Goal: Task Accomplishment & Management: Manage account settings

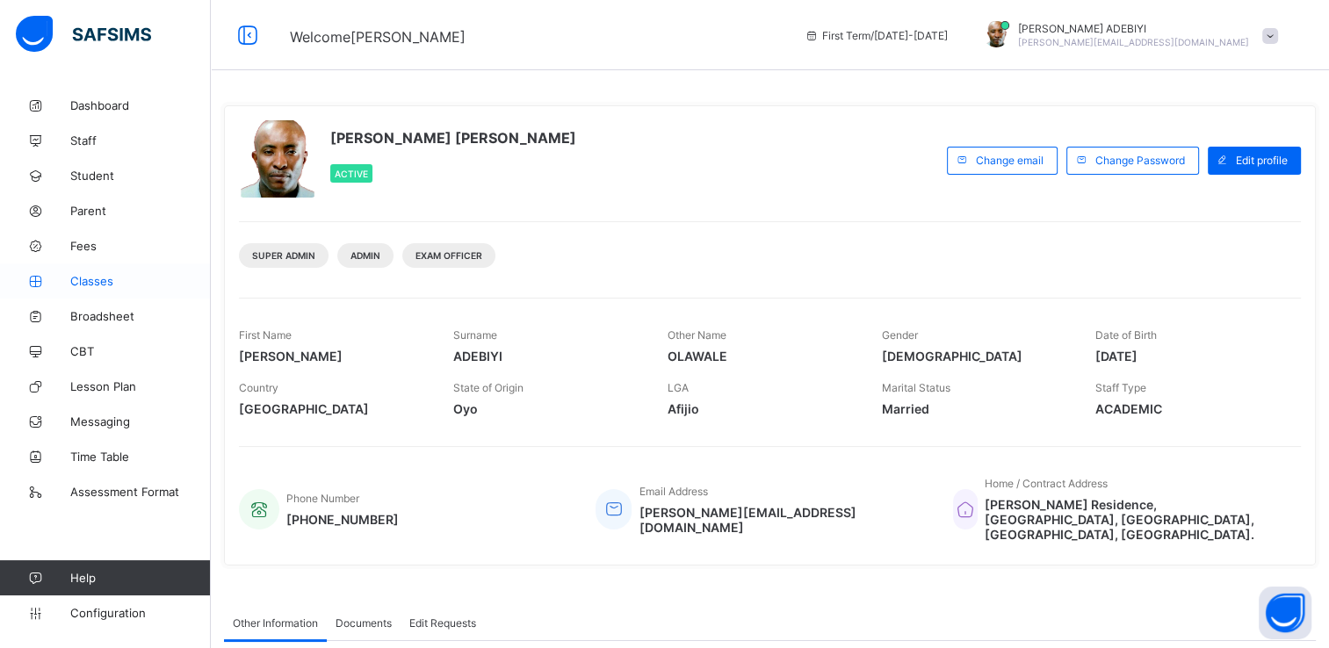
click at [92, 279] on span "Classes" at bounding box center [140, 281] width 141 height 14
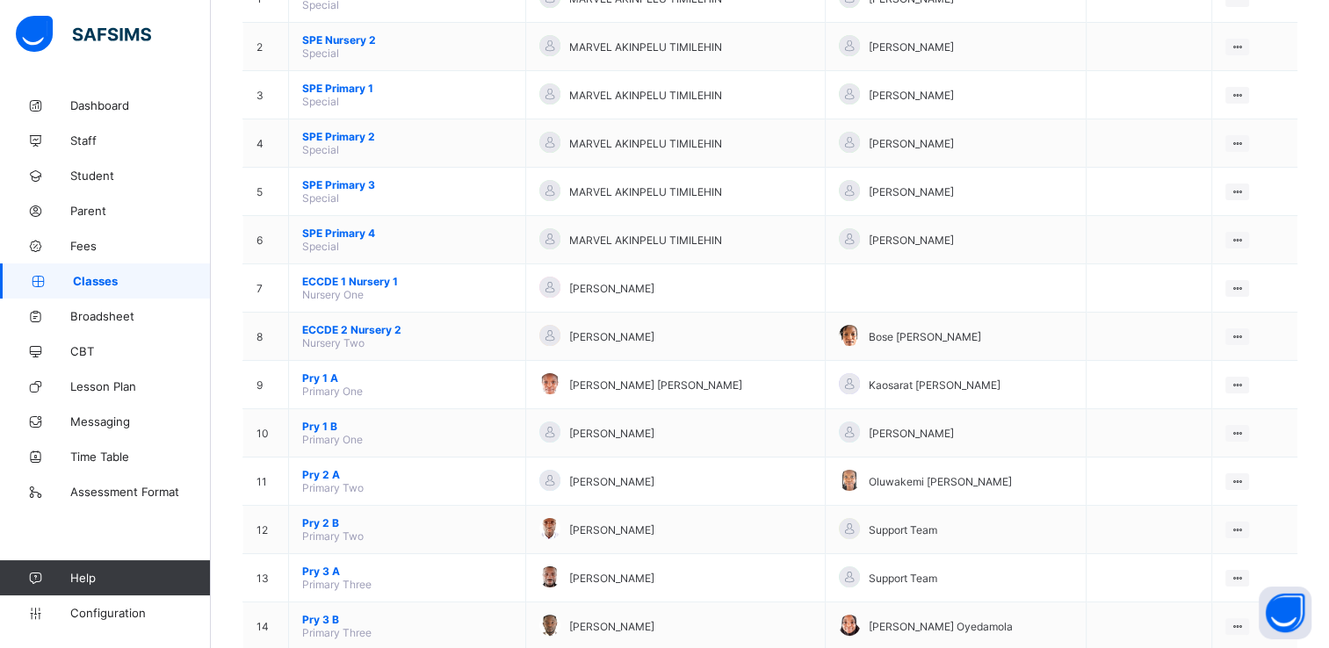
scroll to position [239, 0]
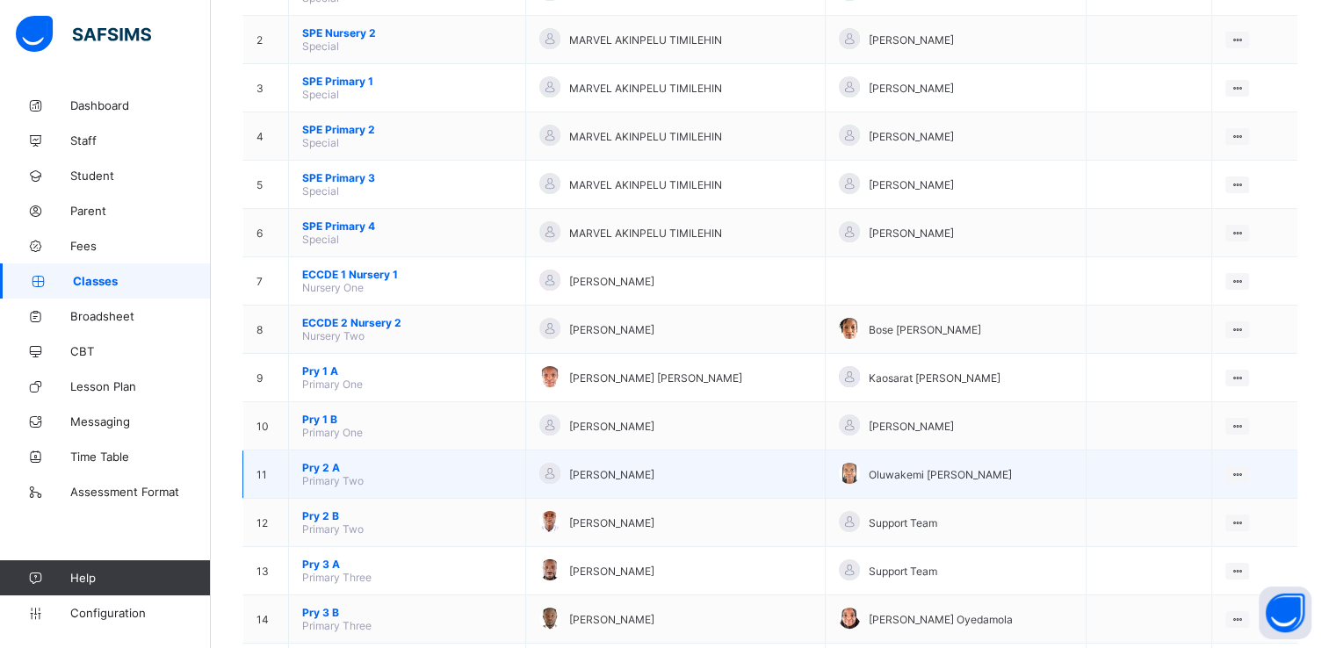
click at [319, 471] on span "Pry 2 A" at bounding box center [407, 467] width 210 height 13
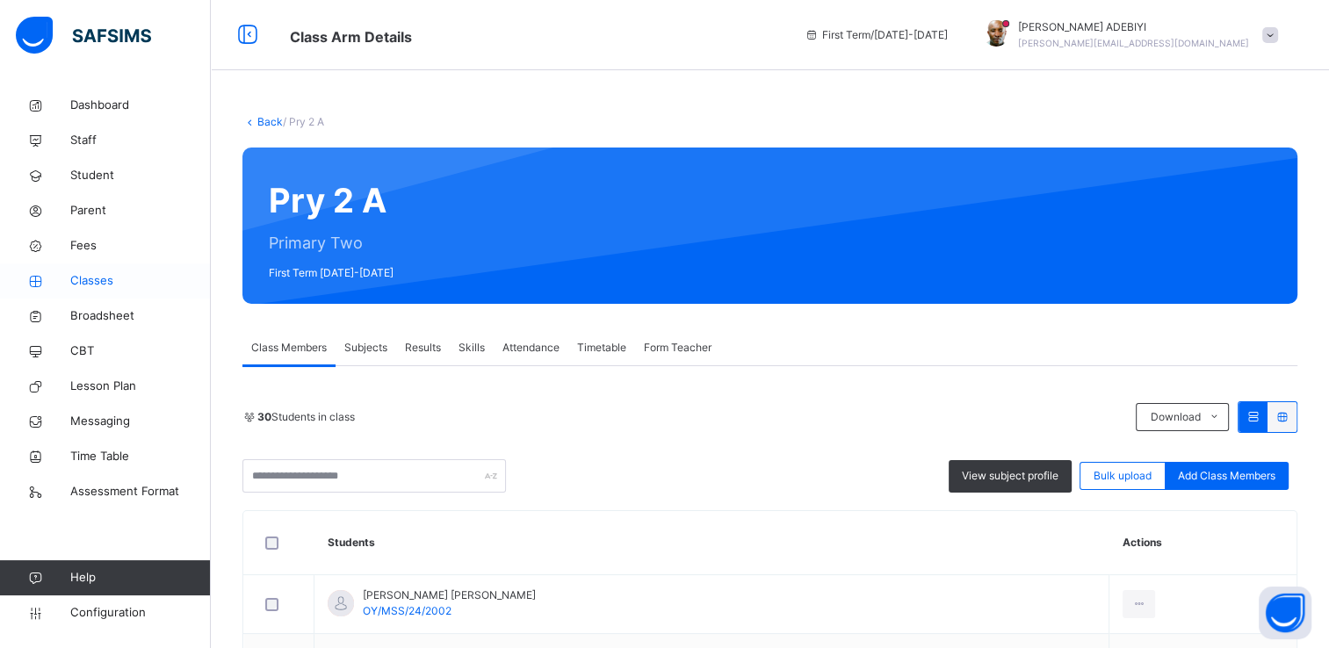
click at [81, 293] on link "Classes" at bounding box center [105, 281] width 211 height 35
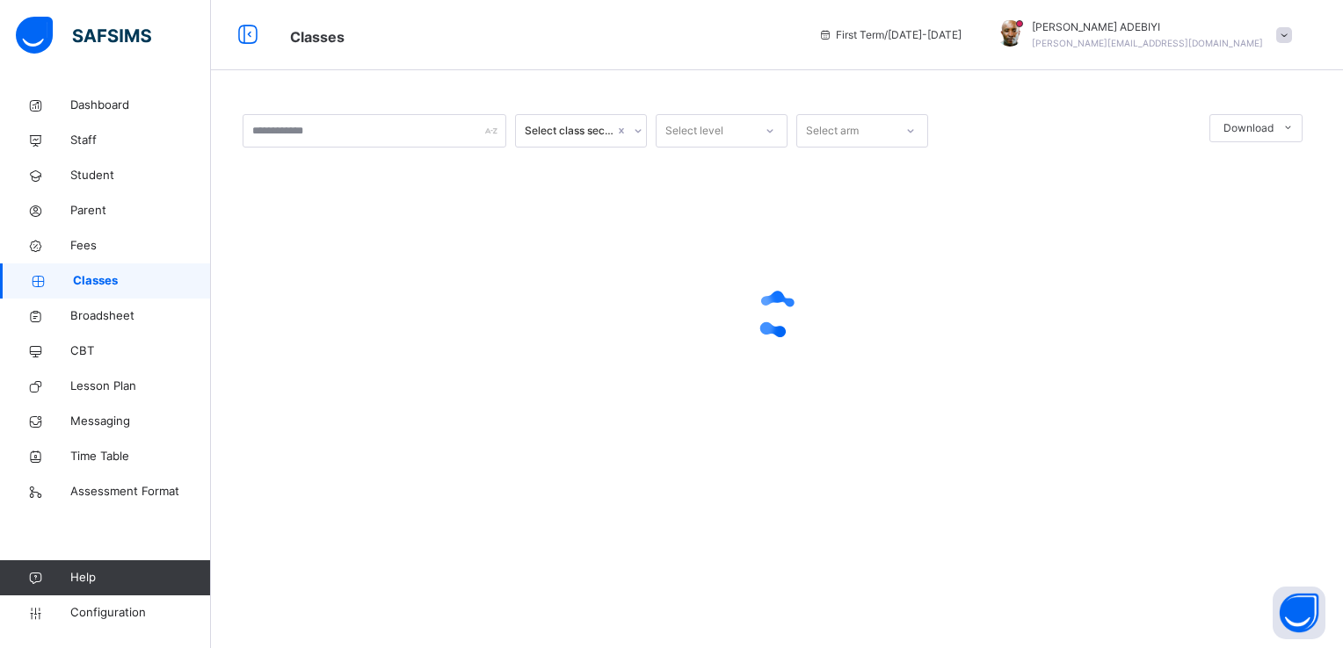
click at [85, 286] on span "Classes" at bounding box center [142, 281] width 138 height 18
click at [88, 284] on span "Classes" at bounding box center [142, 281] width 138 height 18
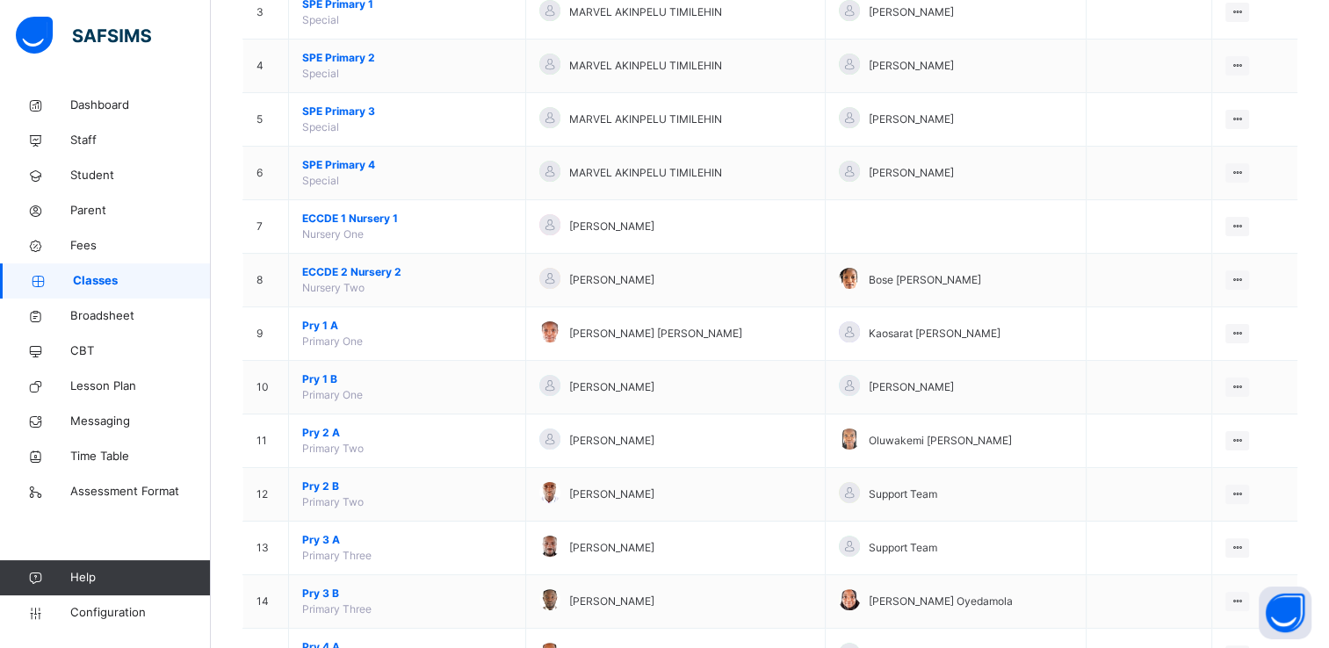
scroll to position [362, 0]
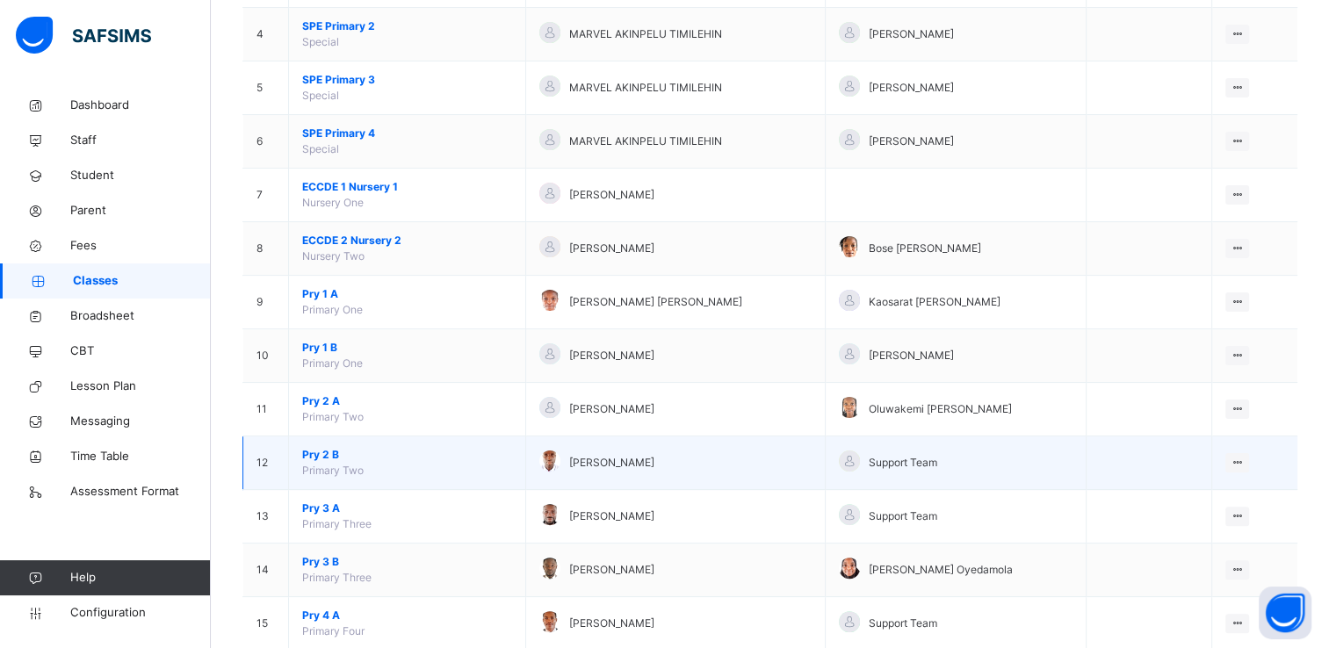
click at [321, 453] on span "Pry 2 B" at bounding box center [407, 455] width 210 height 16
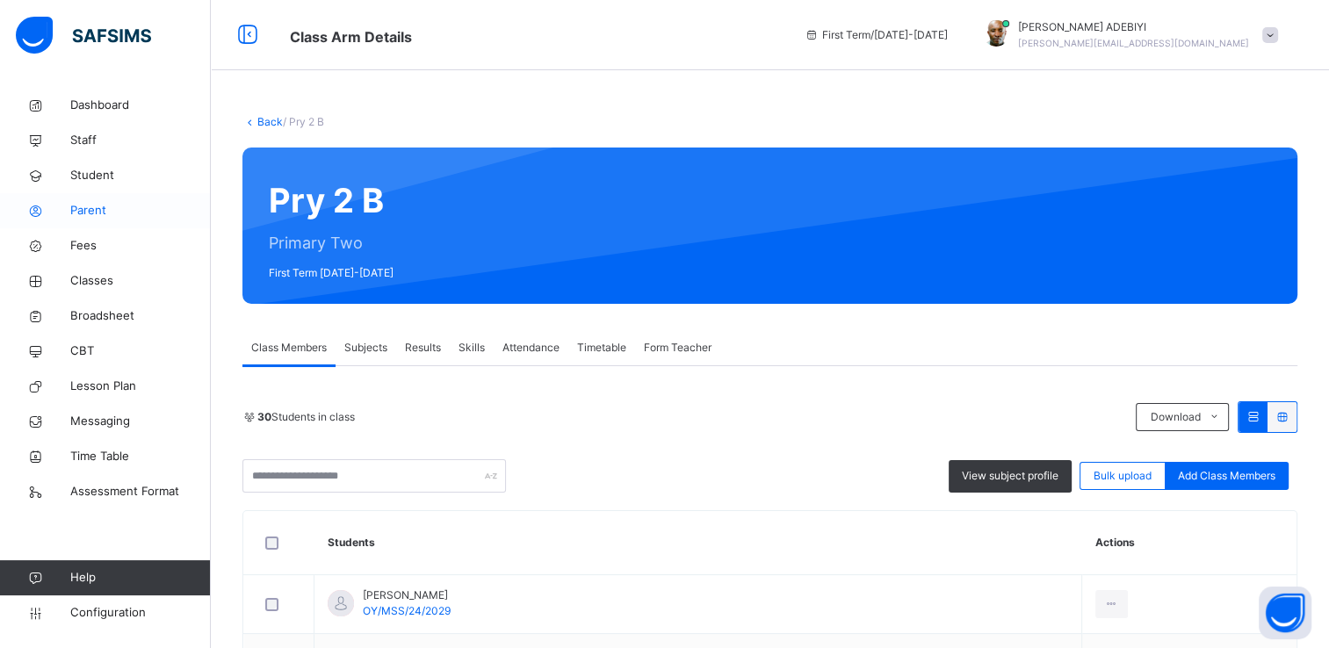
click at [91, 210] on span "Parent" at bounding box center [140, 211] width 141 height 18
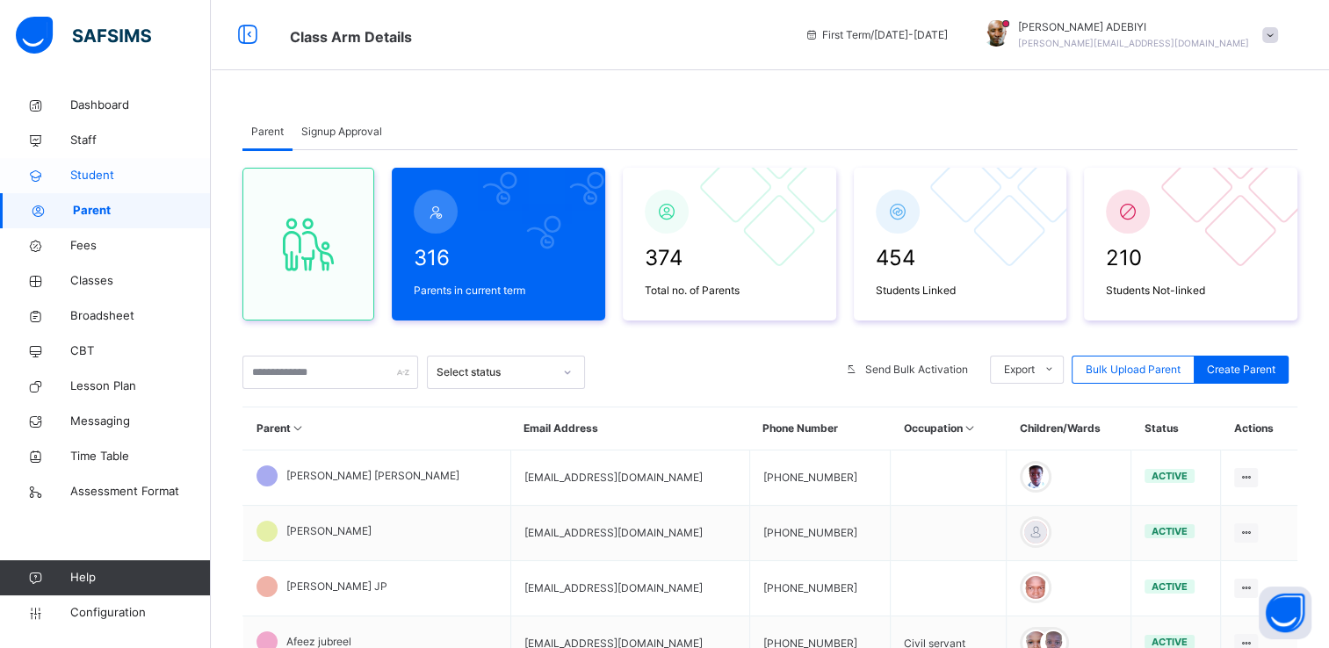
click at [79, 177] on span "Student" at bounding box center [140, 176] width 141 height 18
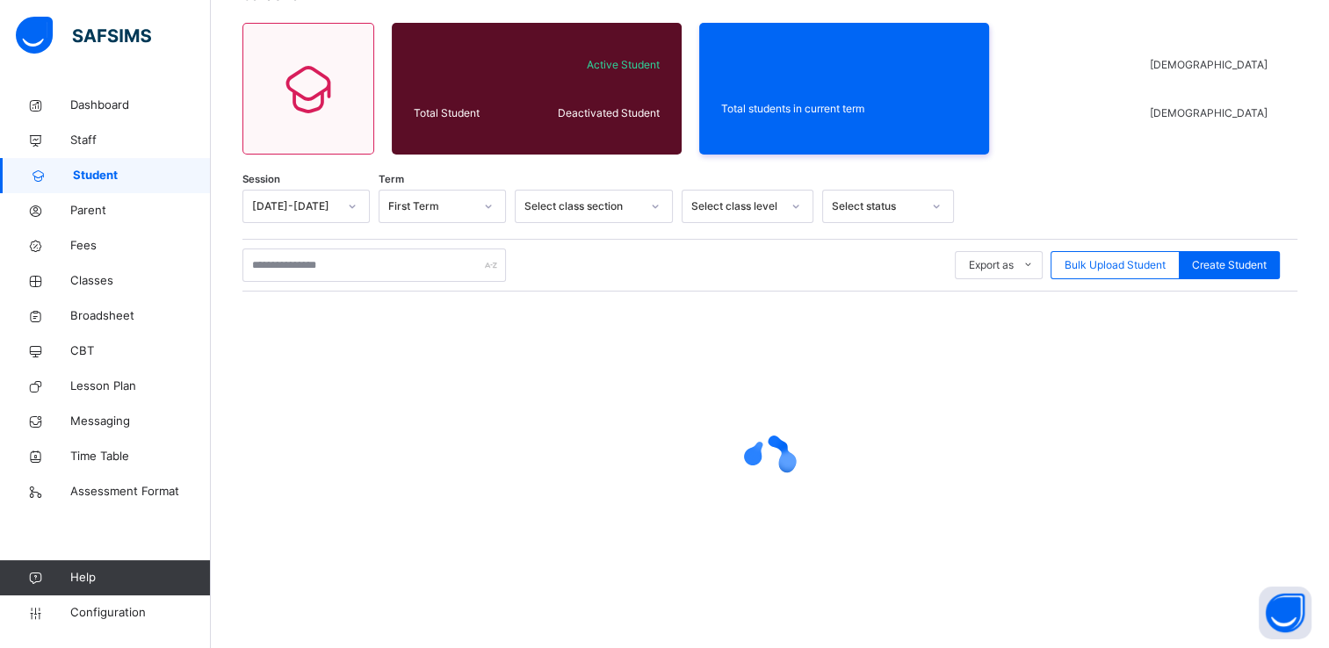
scroll to position [133, 0]
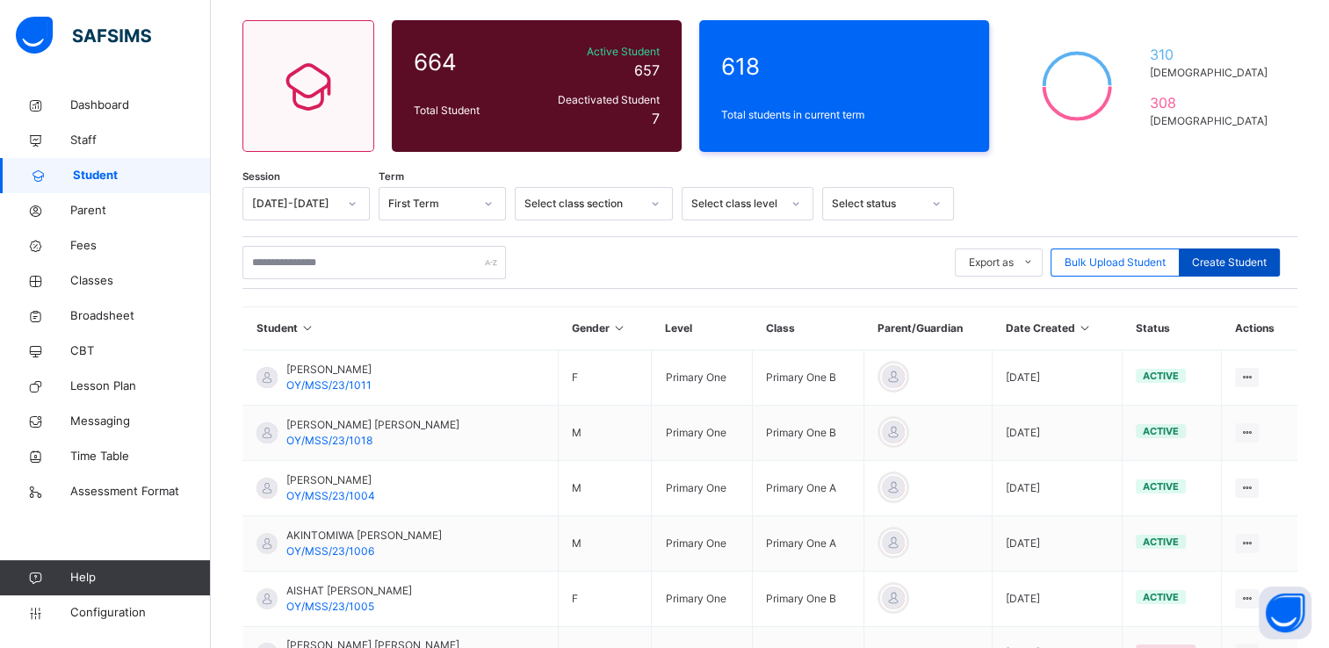
click at [1263, 258] on span "Create Student" at bounding box center [1229, 263] width 75 height 16
select select "**"
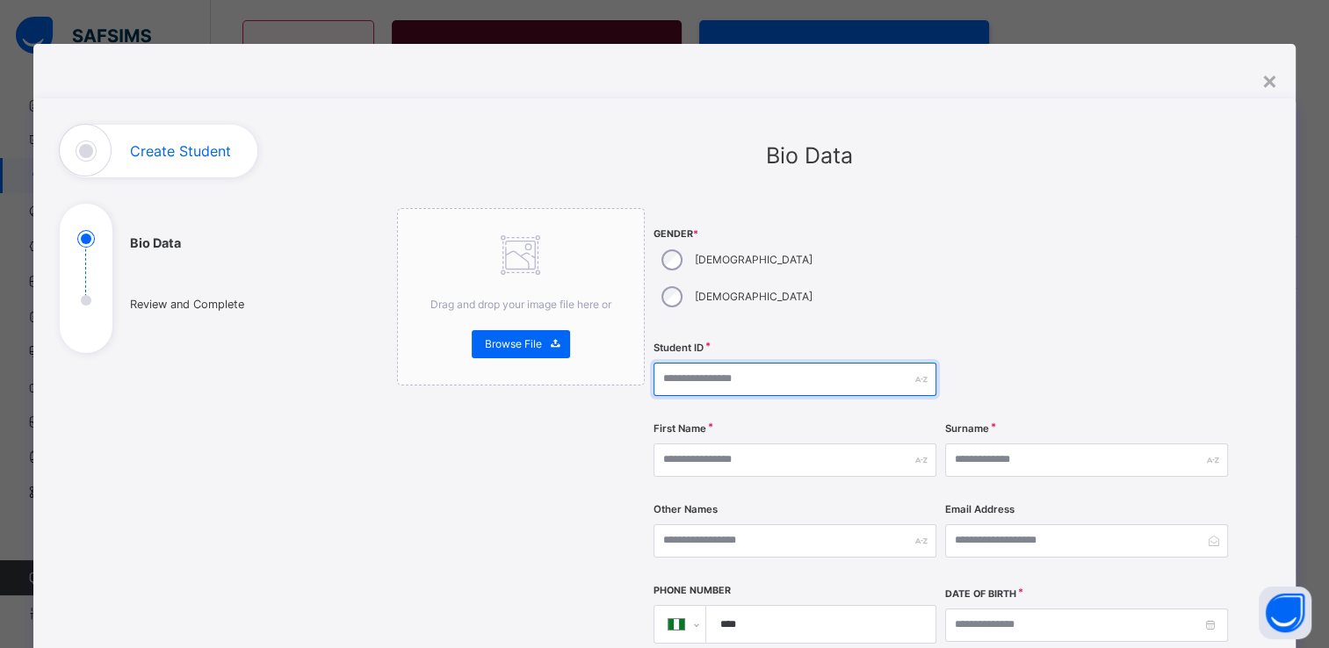
click at [707, 363] on input "text" at bounding box center [795, 379] width 283 height 33
paste input "**********"
type input "**********"
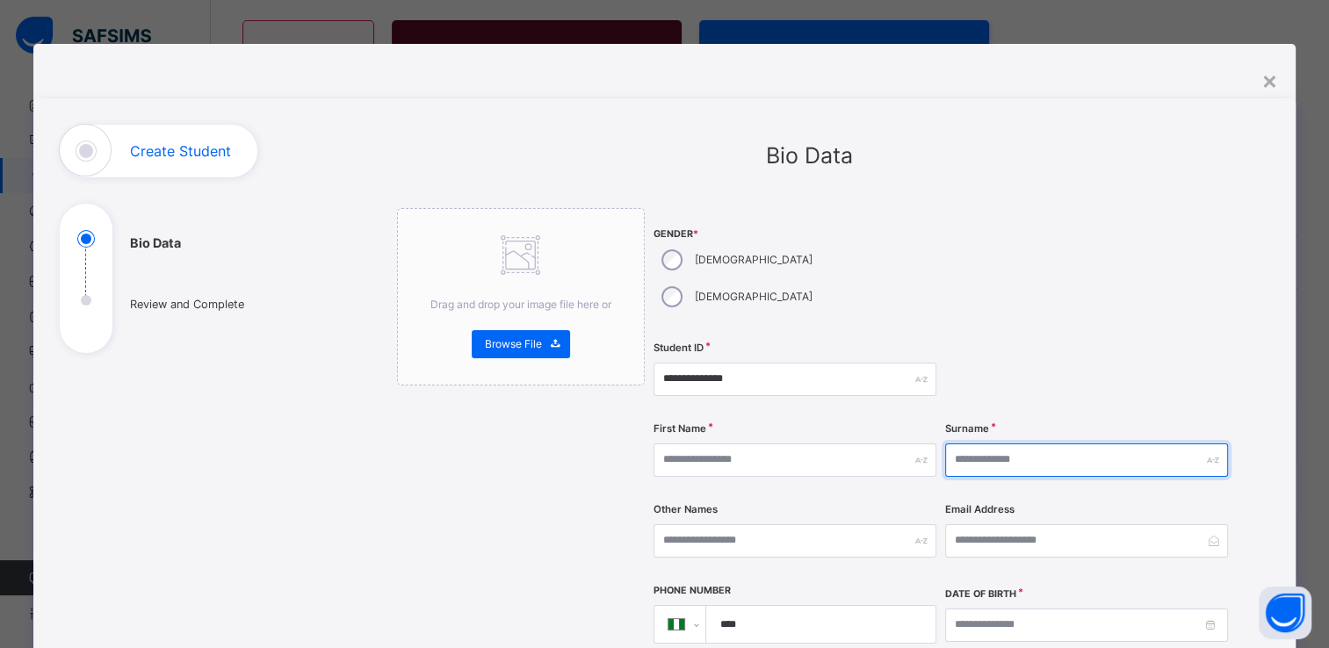
click at [1019, 444] on input "text" at bounding box center [1086, 460] width 283 height 33
click at [1019, 444] on input "*" at bounding box center [1086, 460] width 283 height 33
type input "******"
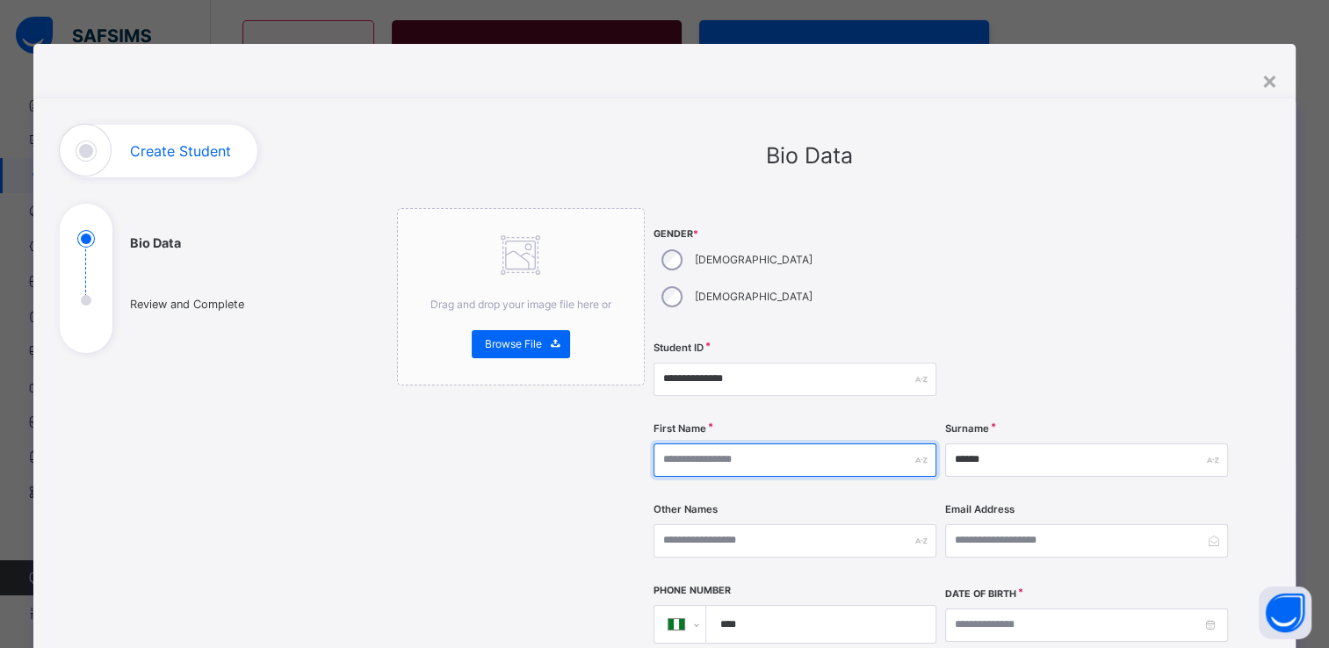
click at [781, 444] on input "text" at bounding box center [795, 460] width 283 height 33
type input "********"
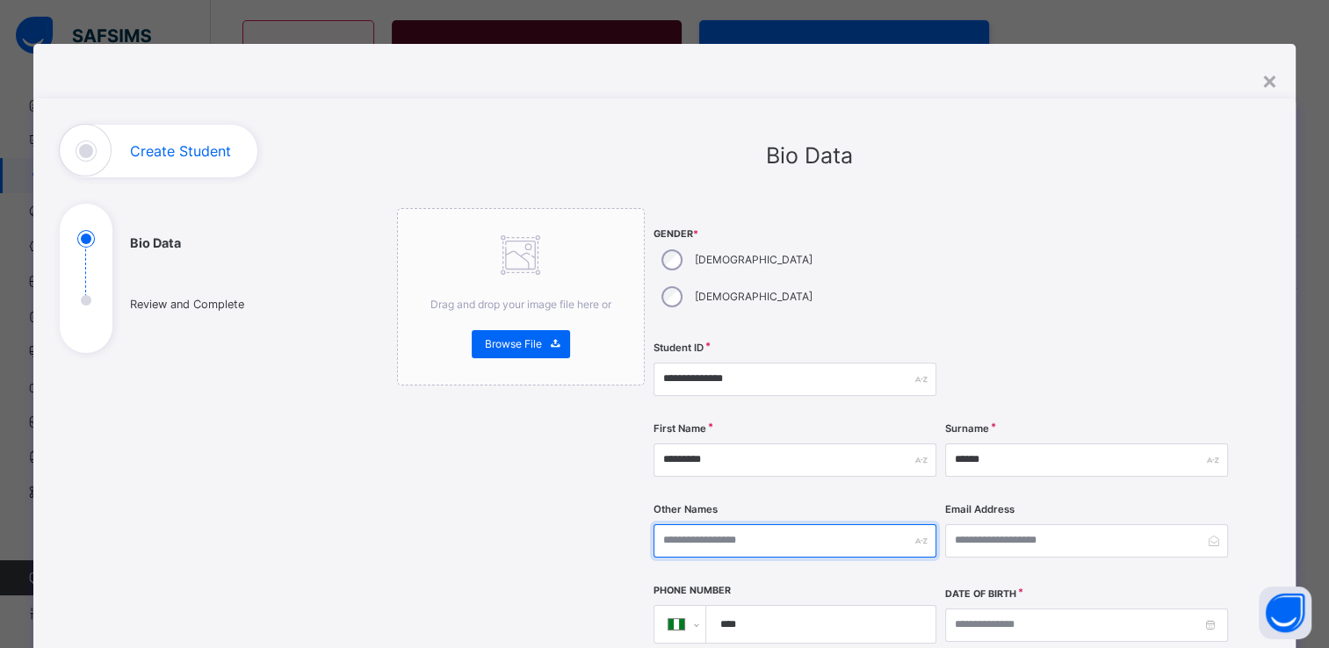
click at [689, 525] on input "text" at bounding box center [795, 541] width 283 height 33
type input "*******"
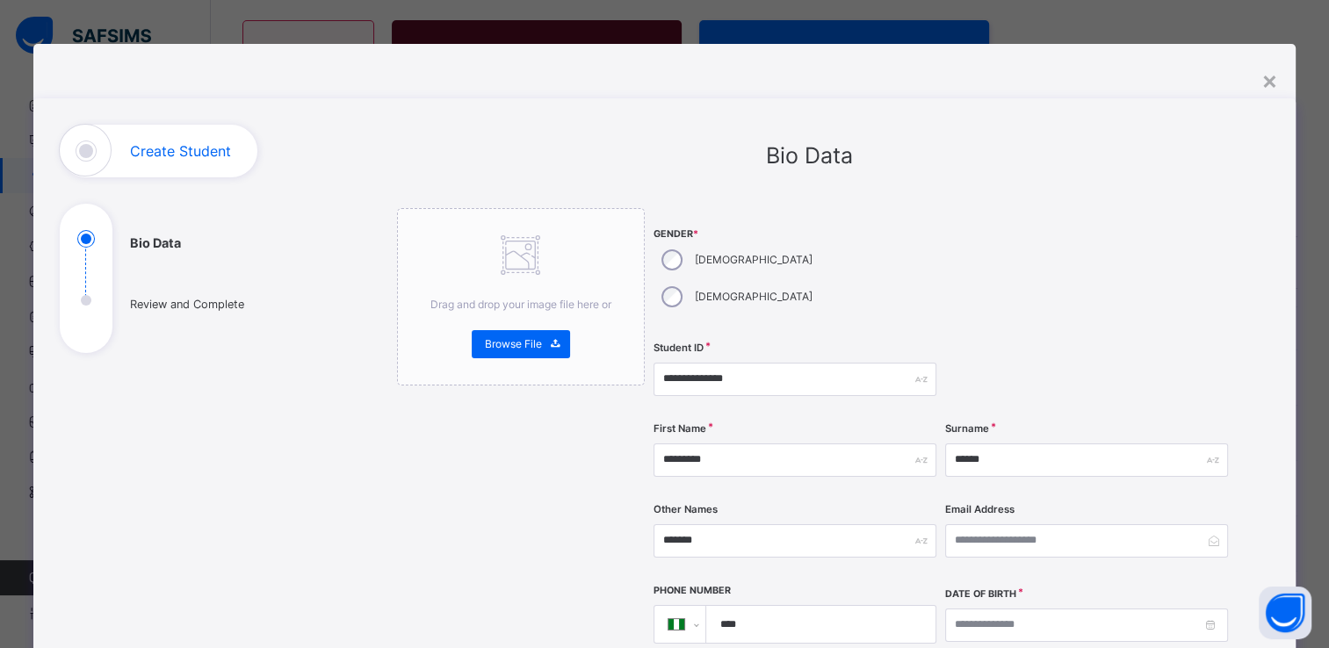
click at [1103, 259] on div at bounding box center [1086, 271] width 283 height 127
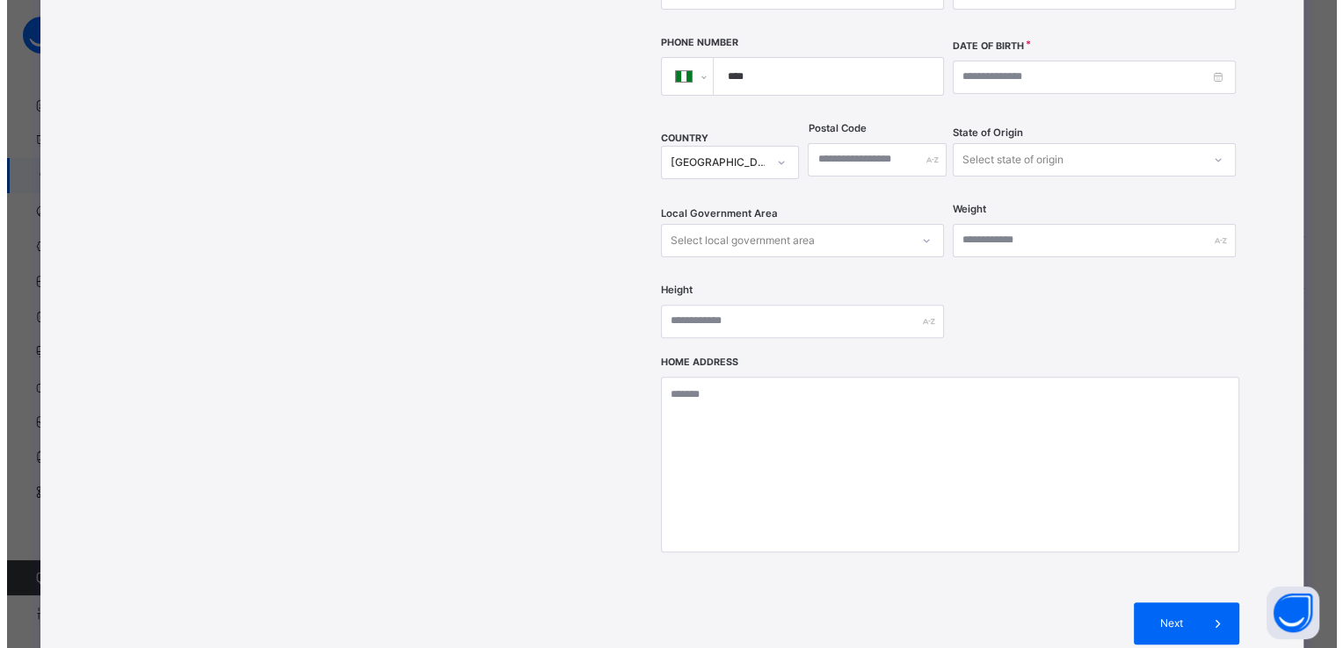
scroll to position [549, 0]
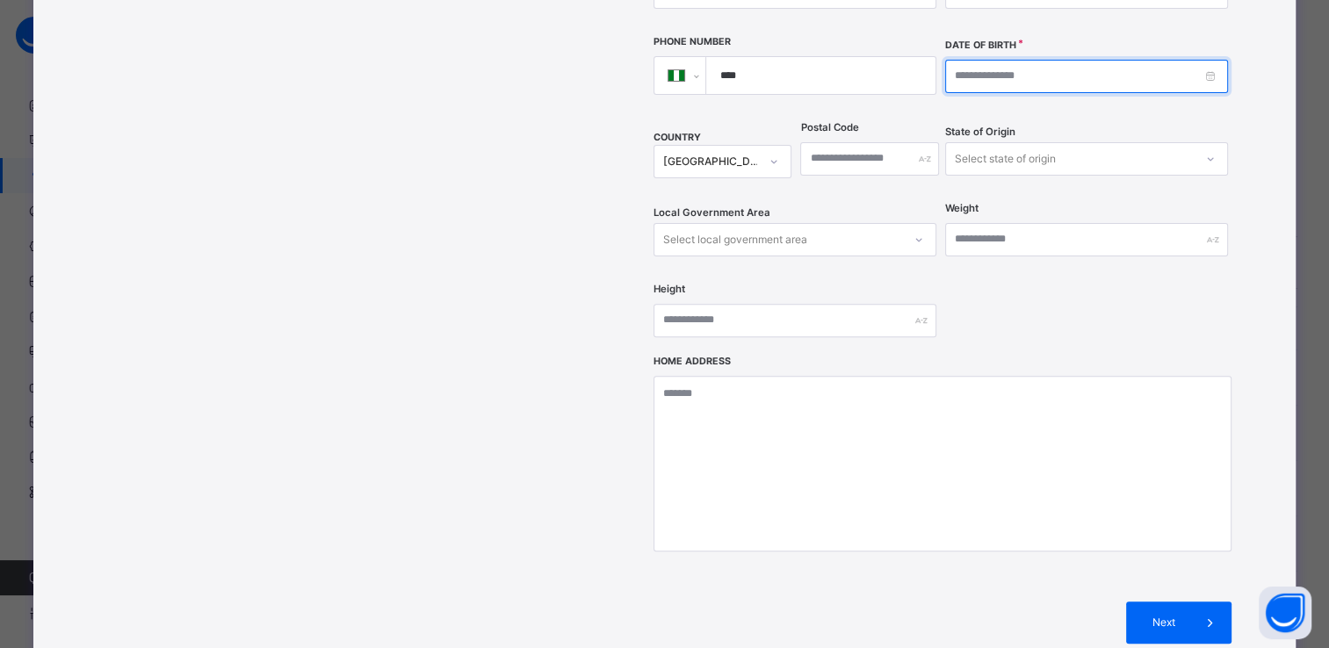
click at [977, 60] on input at bounding box center [1086, 76] width 283 height 33
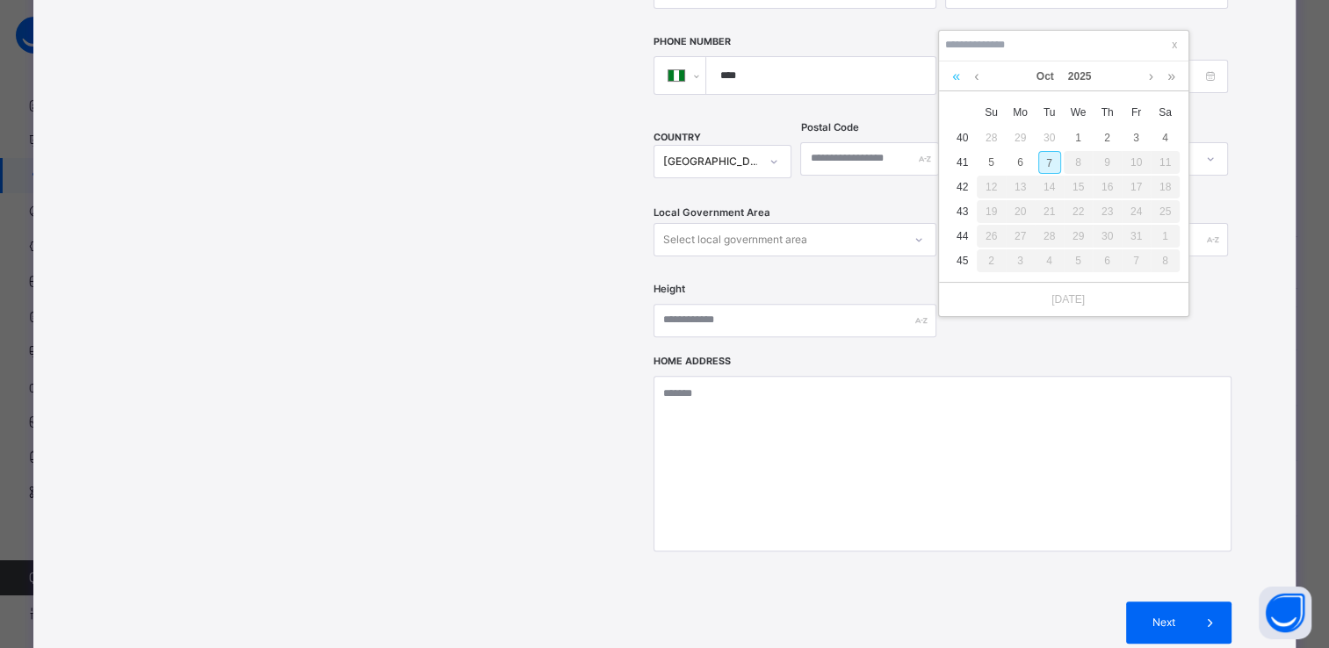
click at [952, 79] on link at bounding box center [956, 77] width 17 height 30
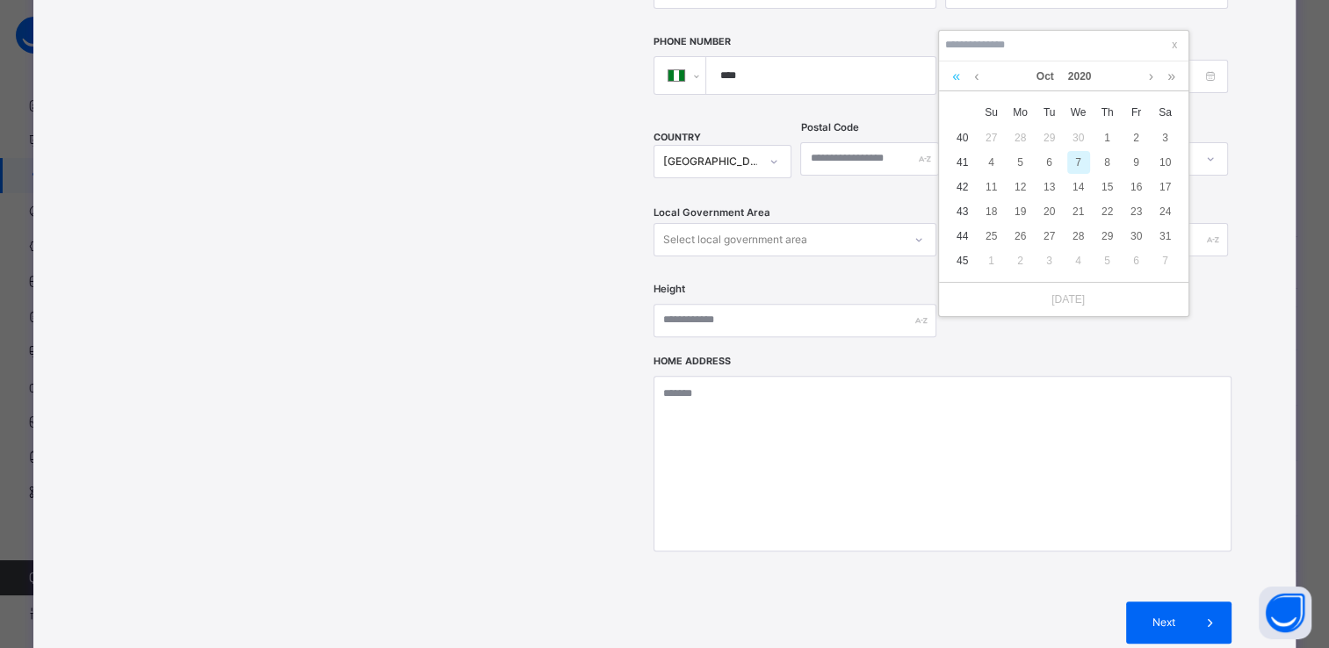
click at [952, 79] on link at bounding box center [956, 77] width 17 height 30
click at [1149, 74] on link at bounding box center [1151, 77] width 13 height 30
click at [1162, 135] on div "3" at bounding box center [1166, 138] width 23 height 23
type input "**********"
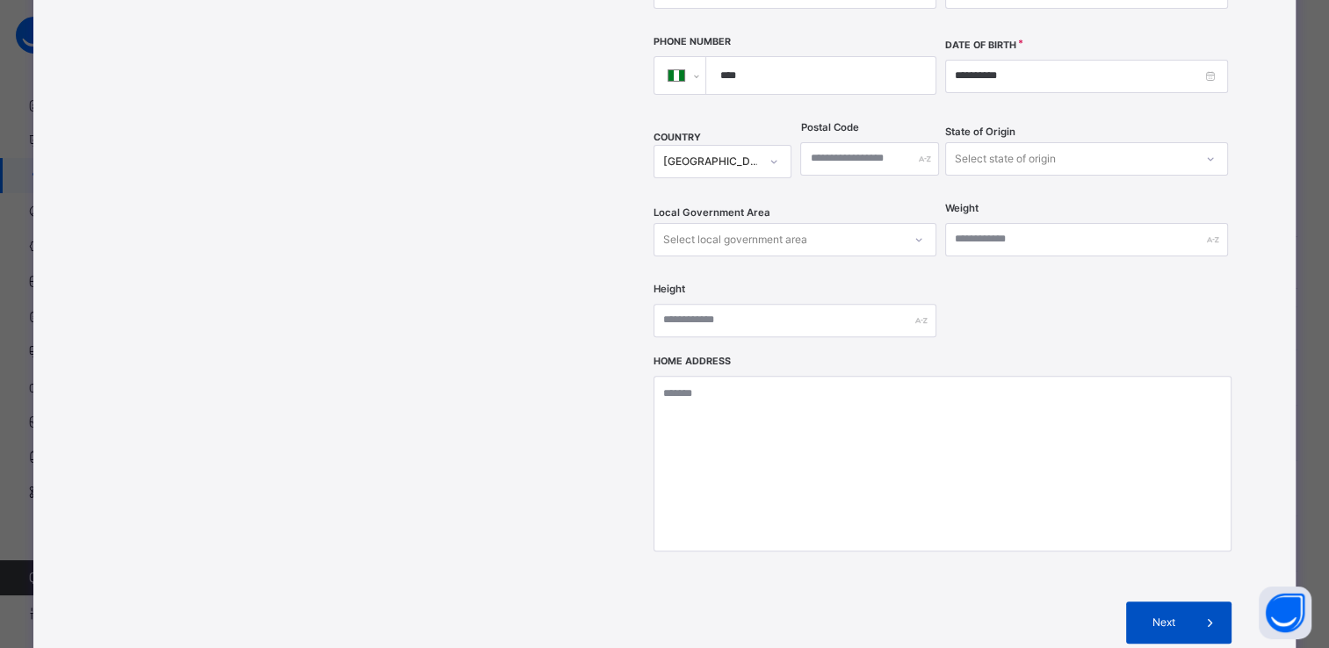
click at [1205, 612] on icon at bounding box center [1209, 622] width 19 height 21
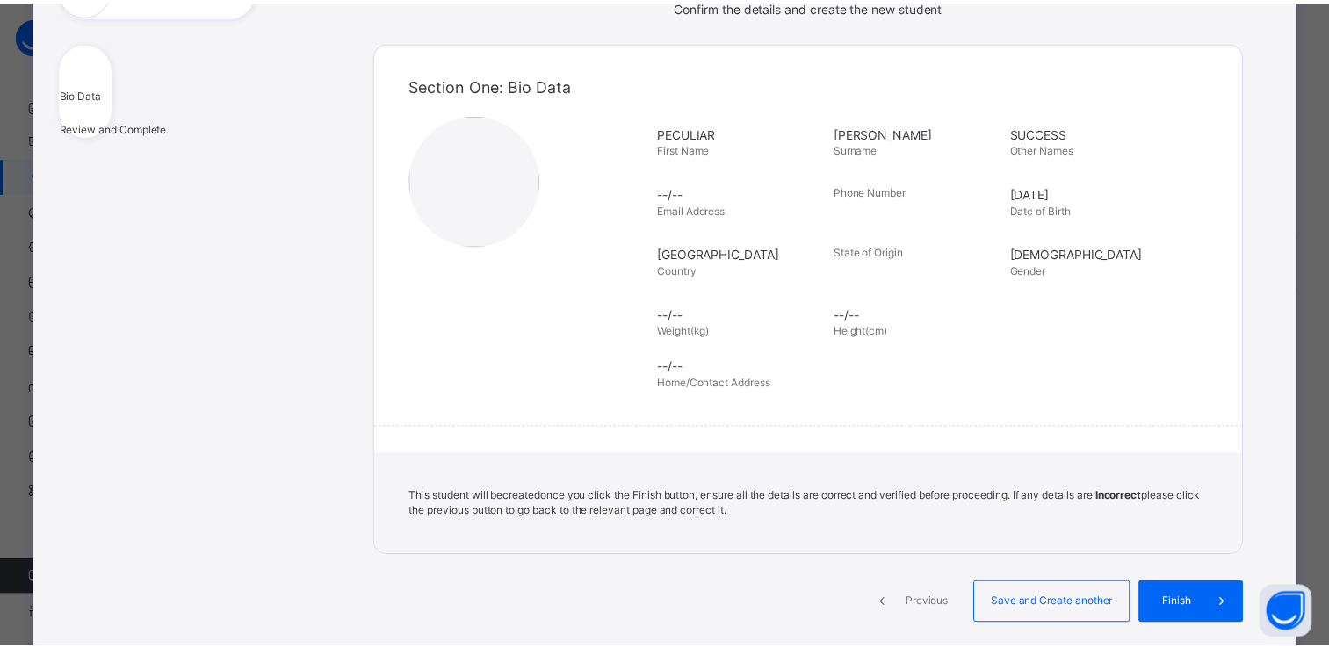
scroll to position [163, 0]
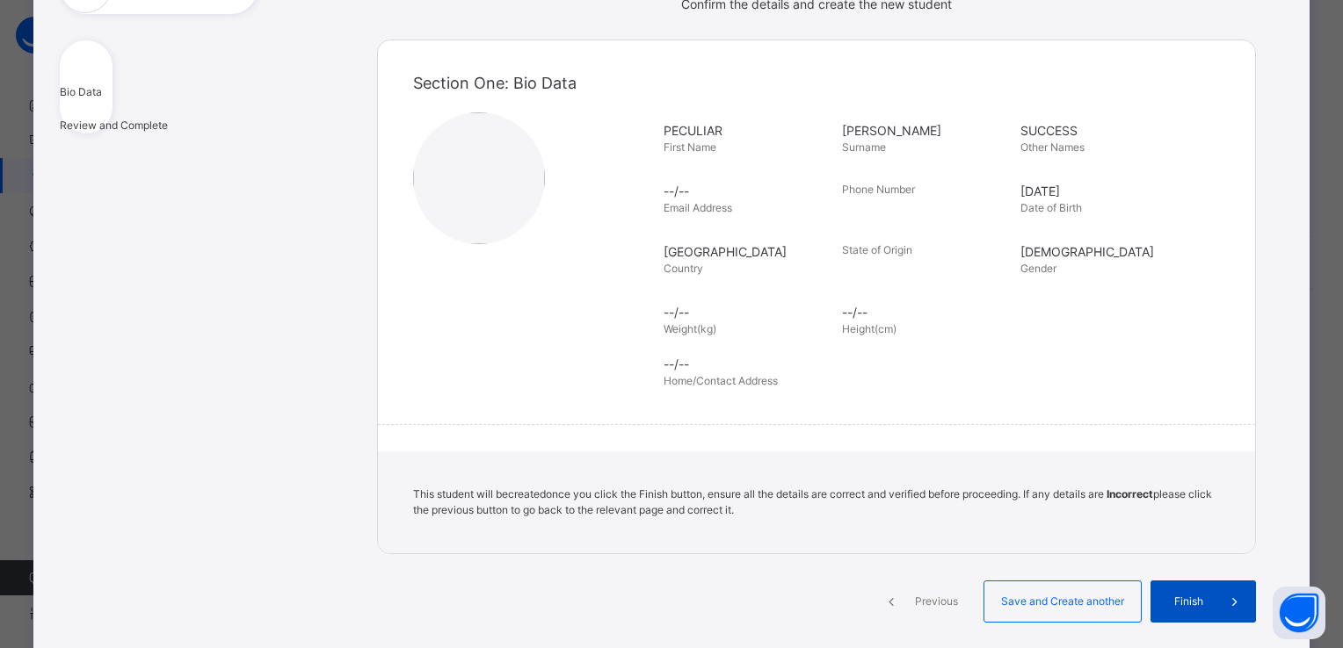
click at [1225, 598] on icon at bounding box center [1234, 601] width 19 height 21
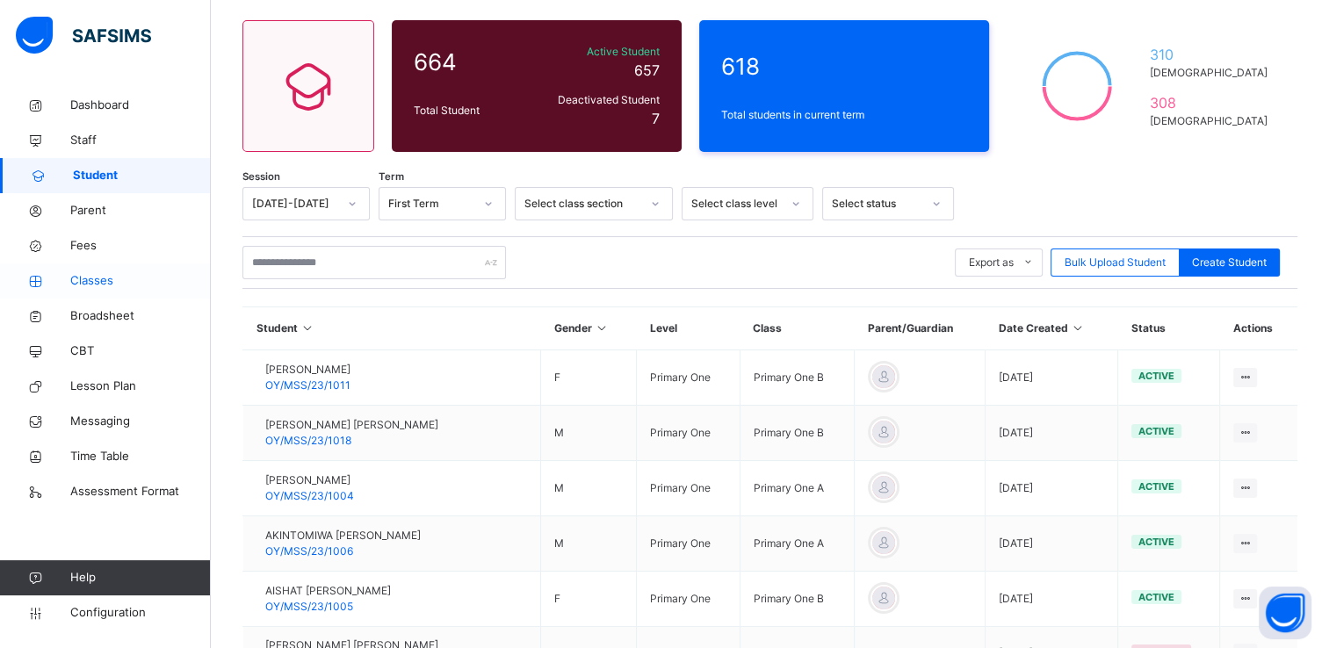
click at [96, 278] on span "Classes" at bounding box center [140, 281] width 141 height 18
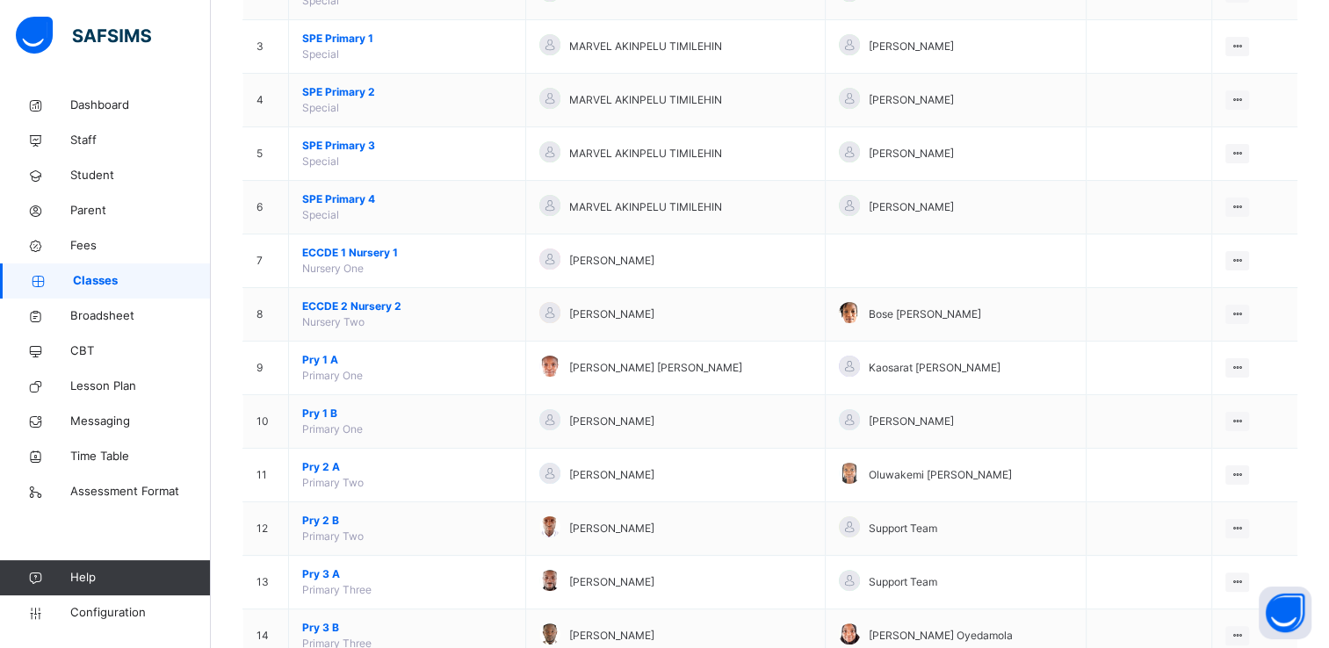
scroll to position [328, 0]
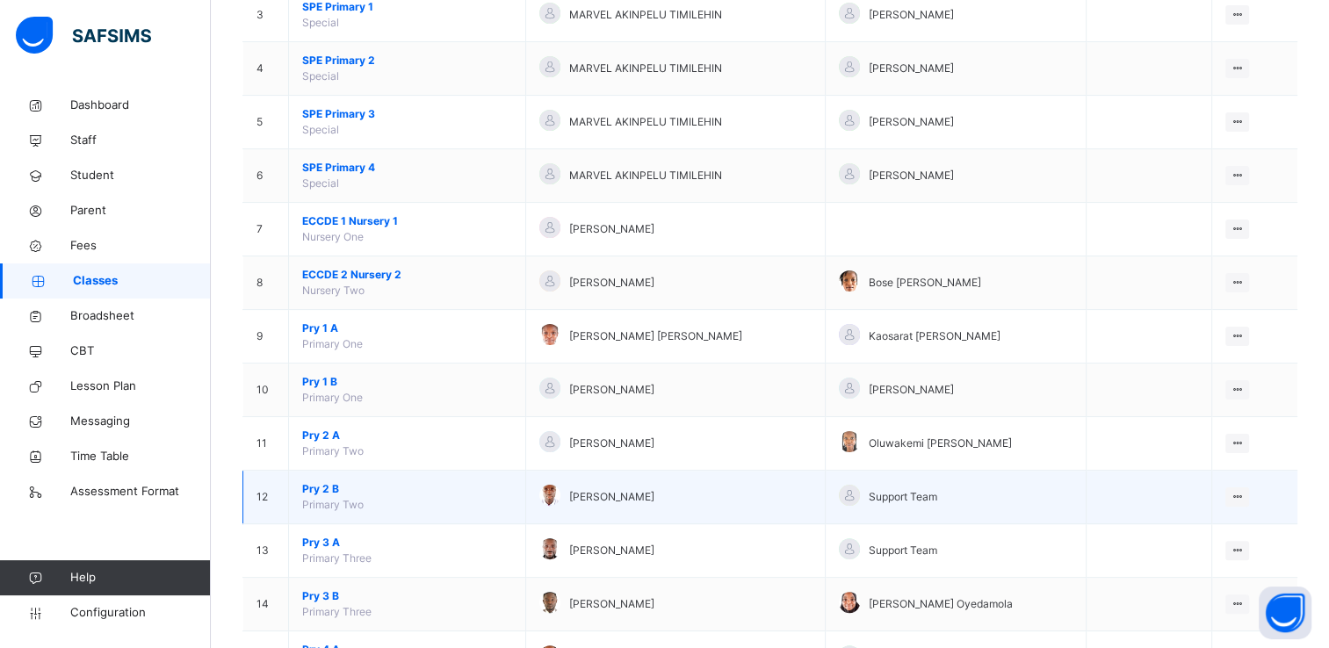
click at [316, 490] on span "Pry 2 B" at bounding box center [407, 490] width 210 height 16
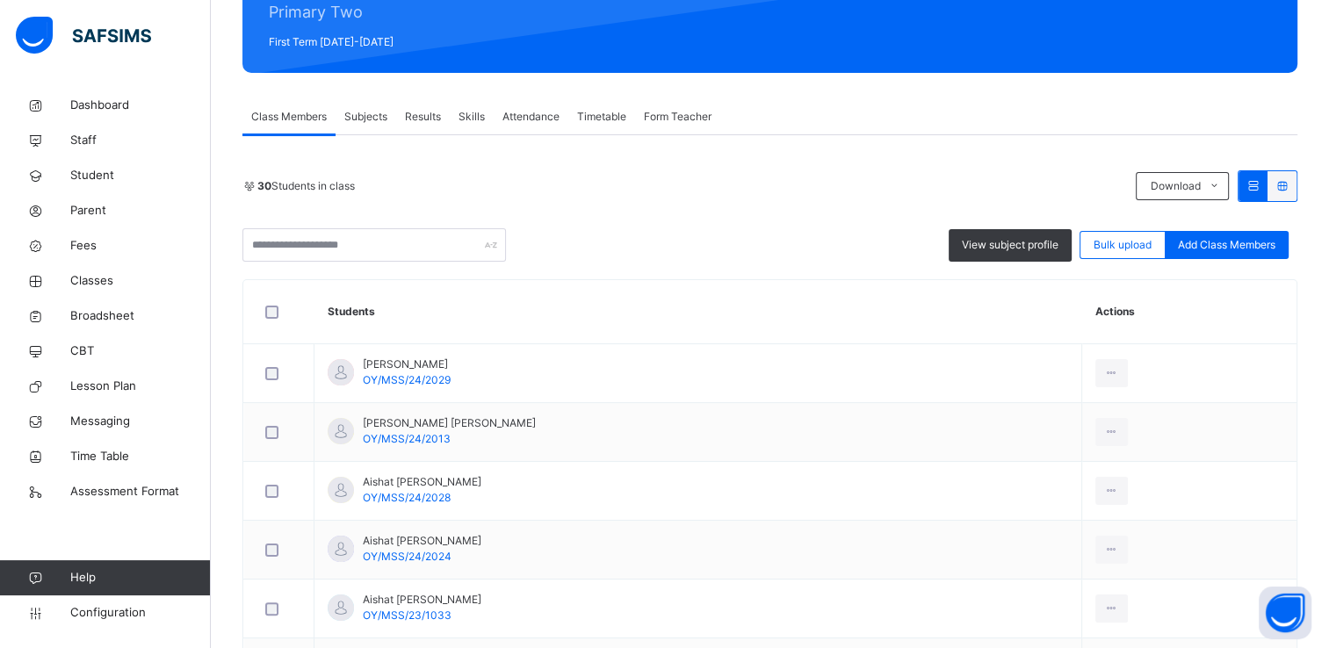
scroll to position [234, 0]
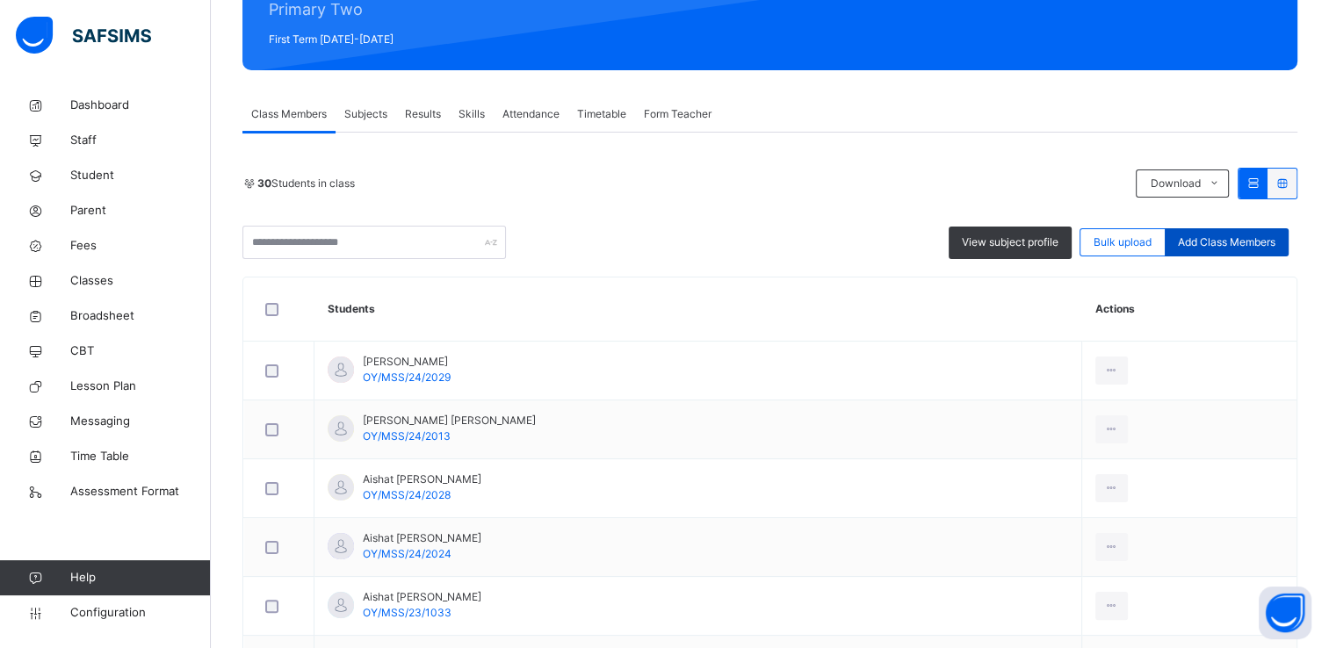
click at [1206, 244] on span "Add Class Members" at bounding box center [1227, 243] width 98 height 16
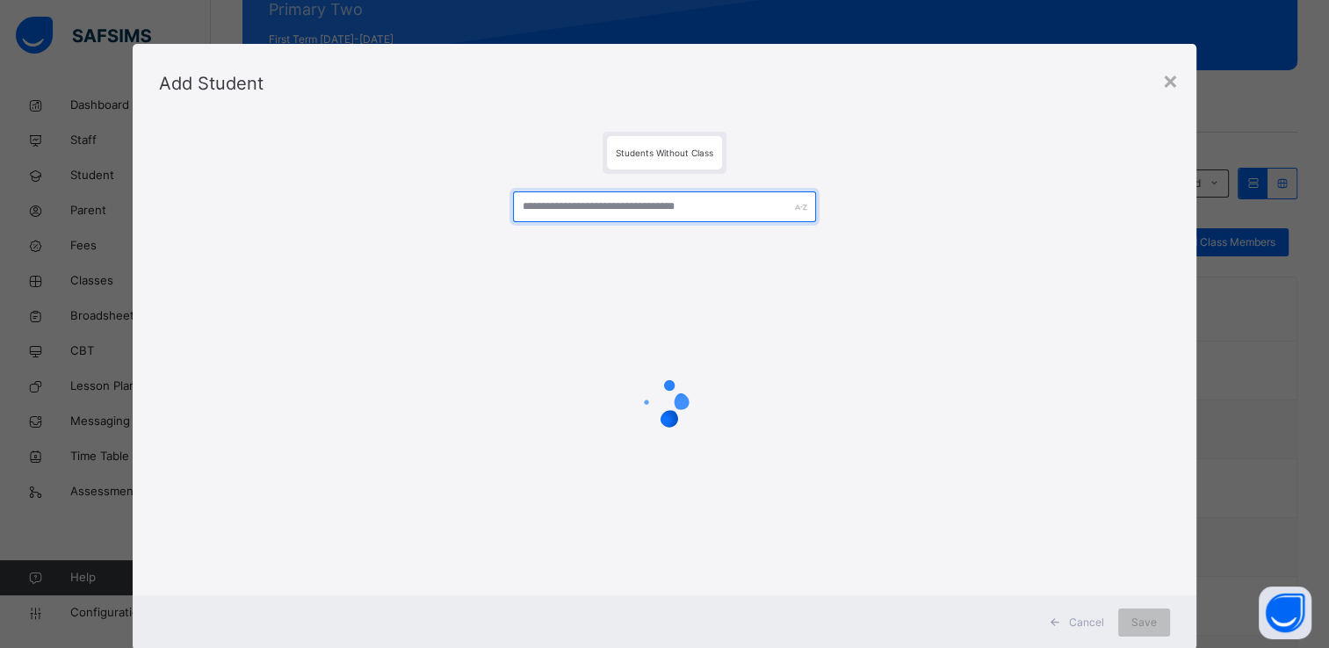
click at [640, 208] on input "text" at bounding box center [664, 207] width 303 height 31
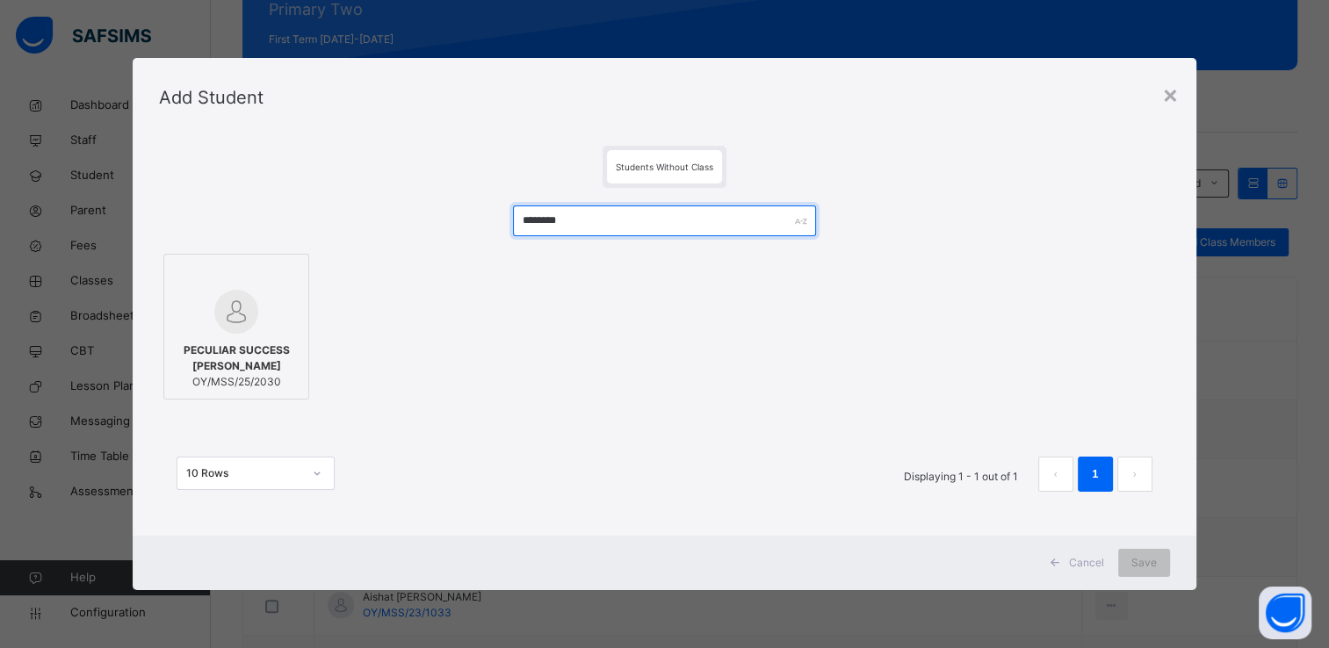
type input "********"
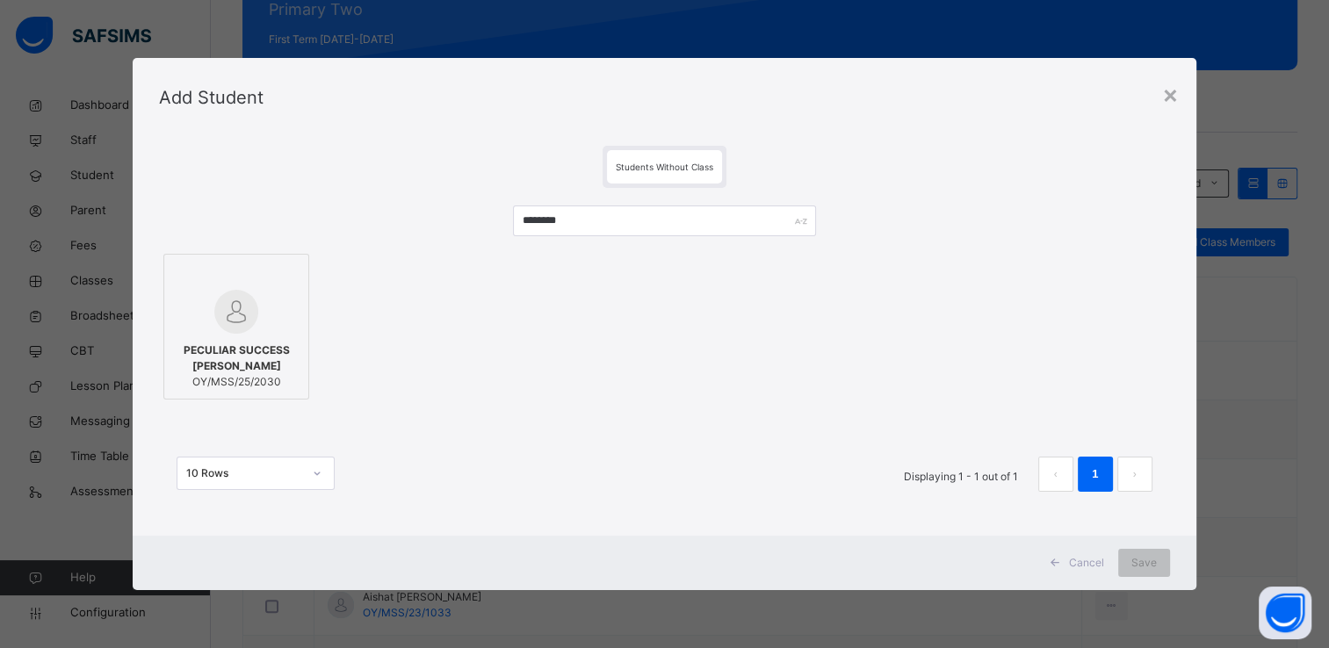
click at [235, 299] on img at bounding box center [236, 312] width 44 height 44
click at [1143, 561] on span "Save" at bounding box center [1144, 563] width 25 height 16
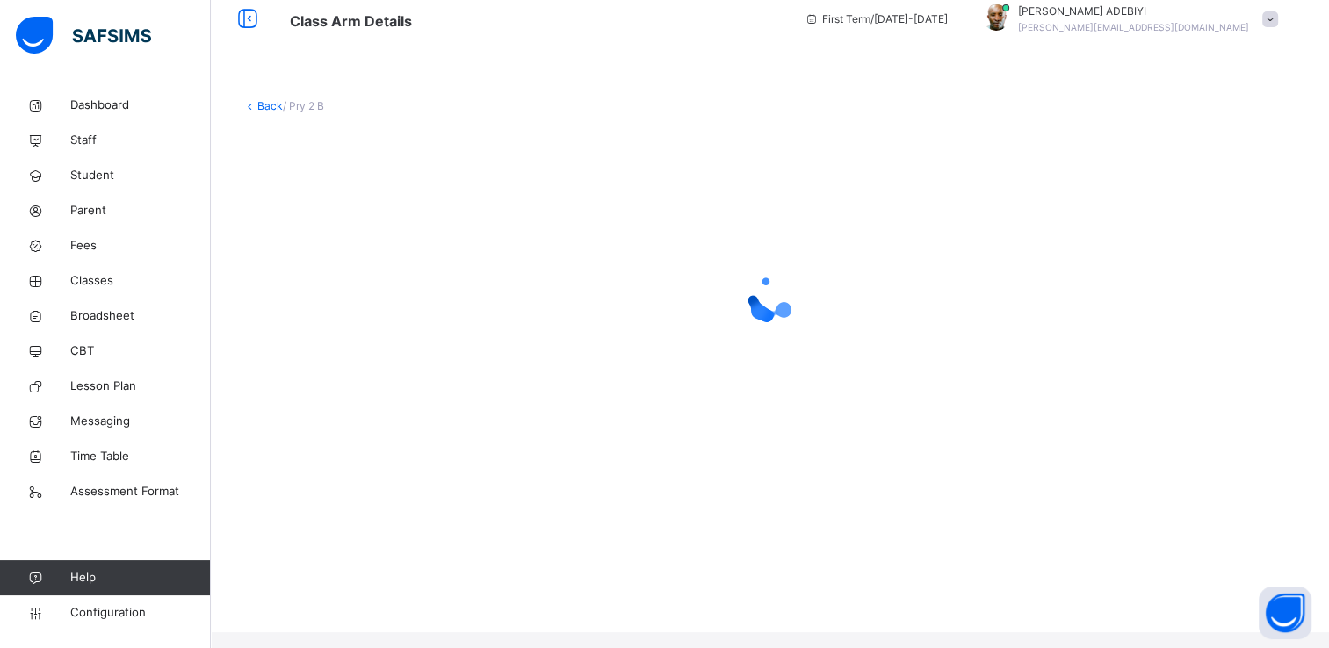
scroll to position [0, 0]
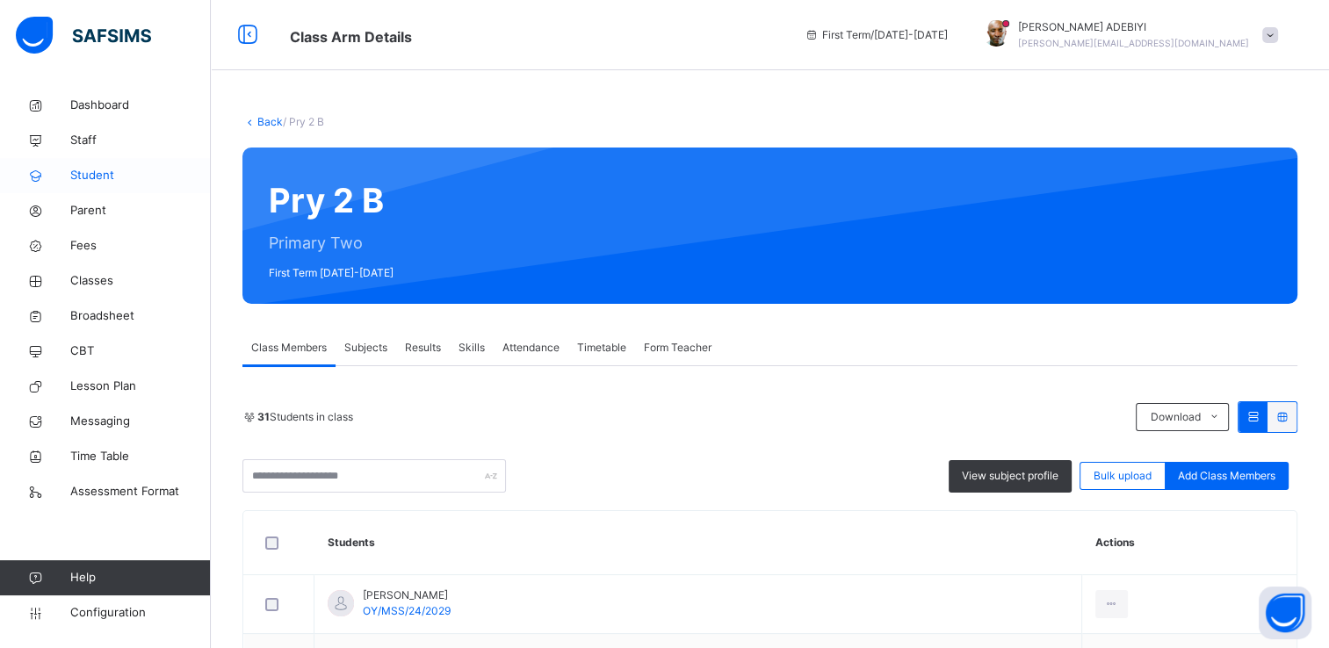
click at [90, 177] on span "Student" at bounding box center [140, 176] width 141 height 18
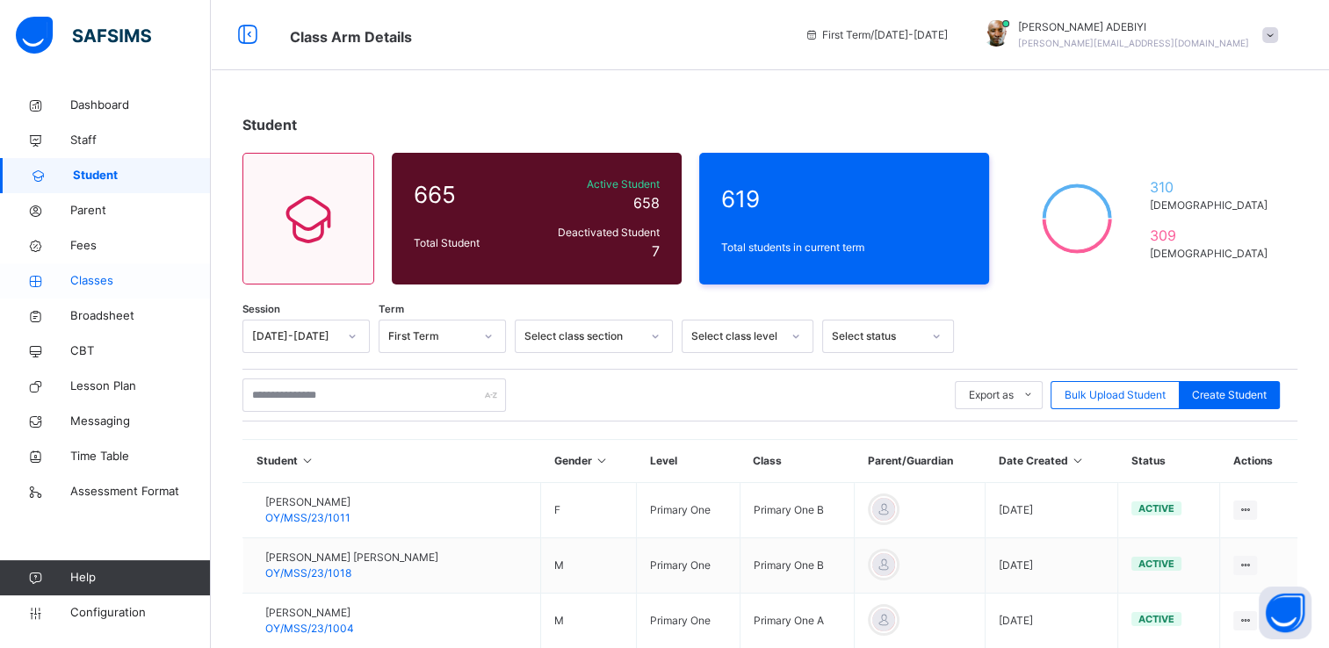
click at [98, 283] on span "Classes" at bounding box center [140, 281] width 141 height 18
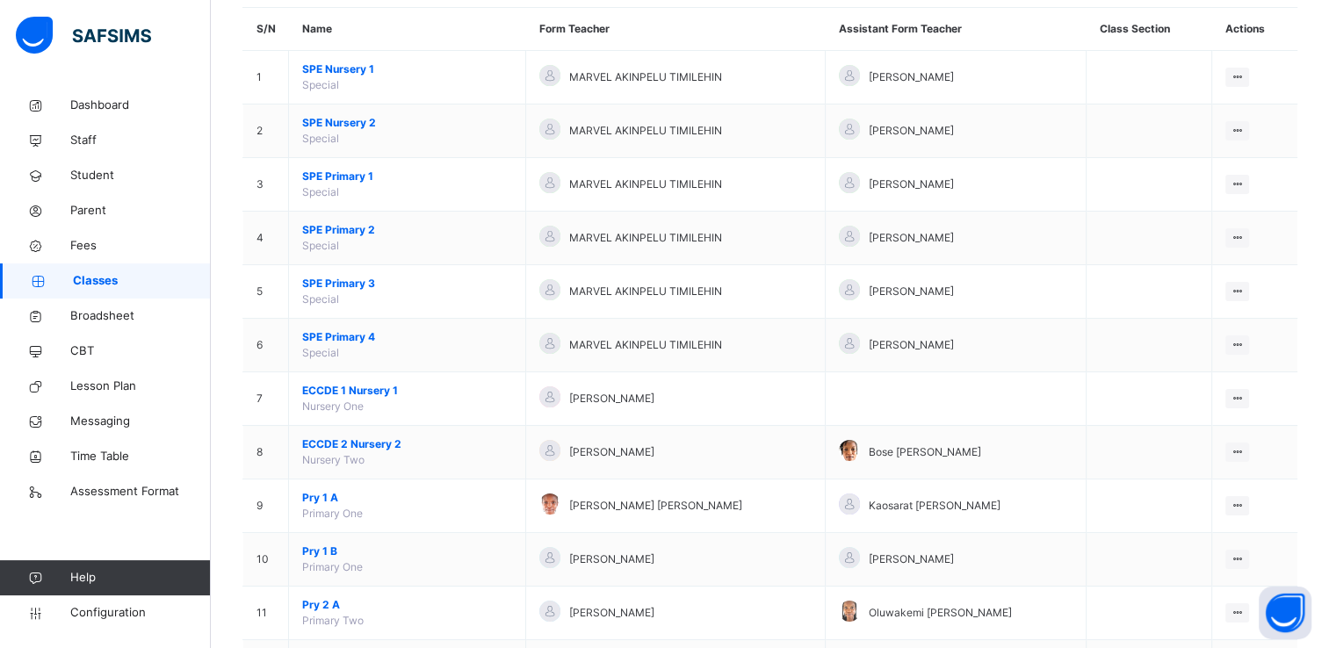
scroll to position [163, 0]
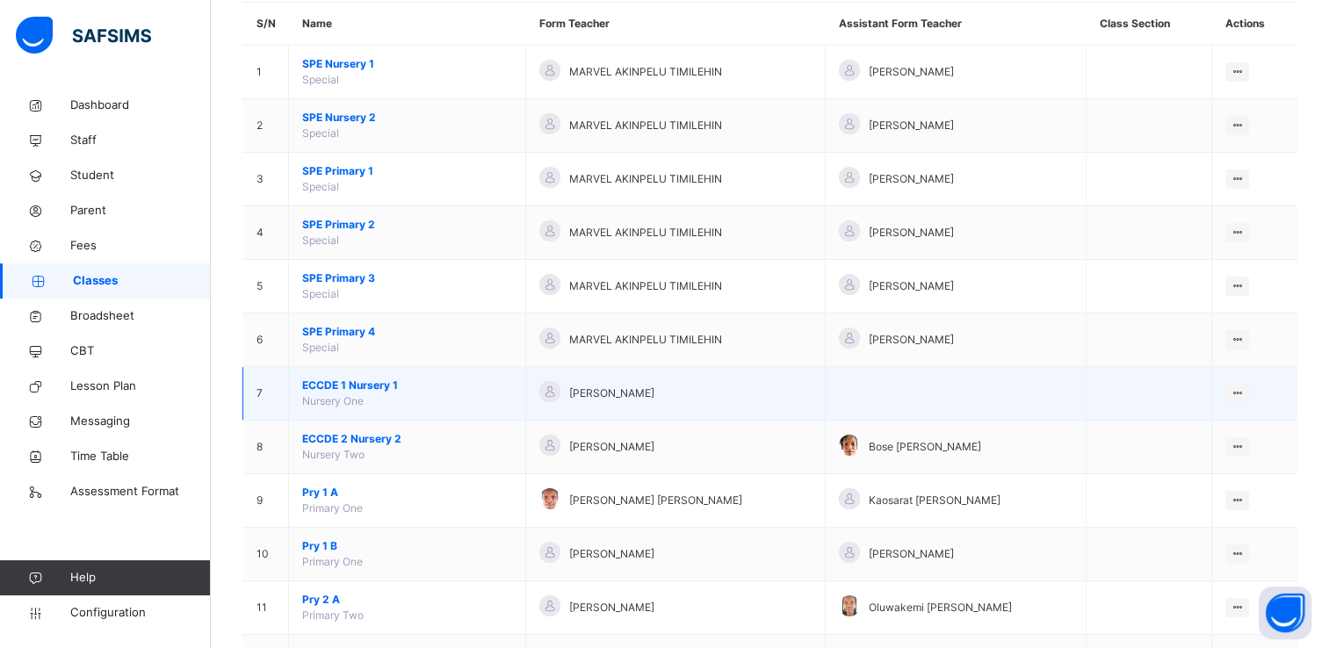
click at [349, 387] on span "ECCDE 1 Nursery 1" at bounding box center [407, 386] width 210 height 16
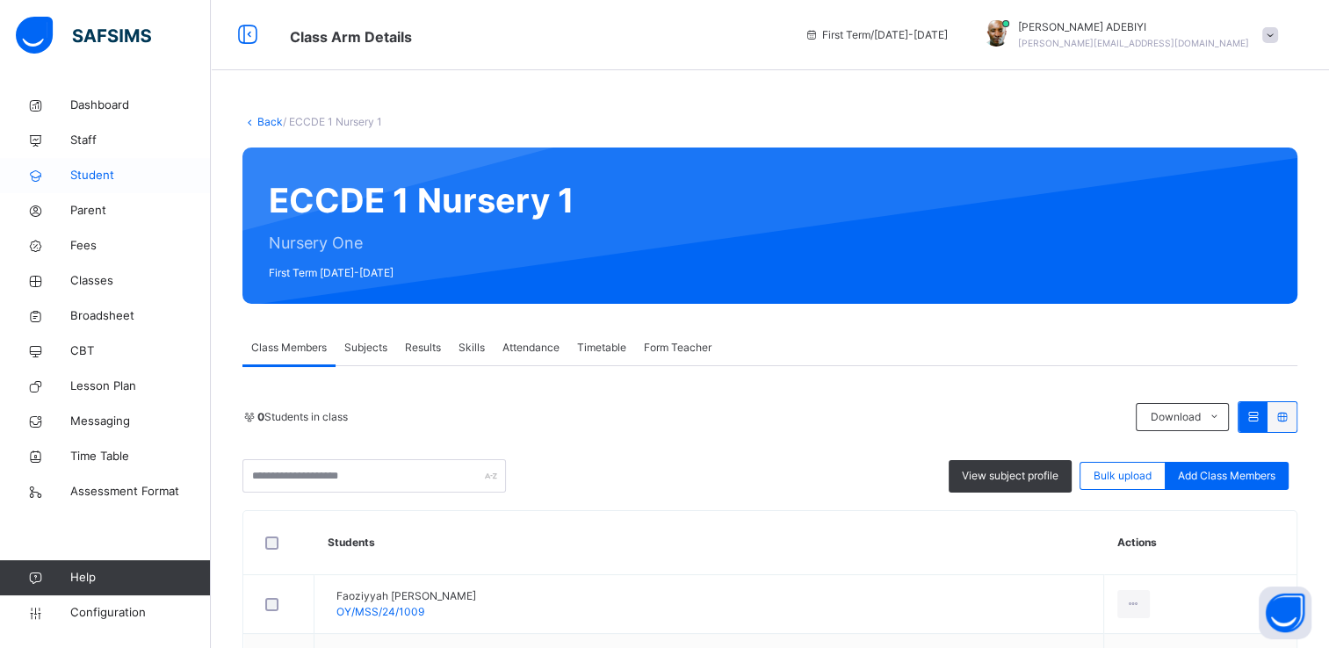
click at [91, 176] on span "Student" at bounding box center [140, 176] width 141 height 18
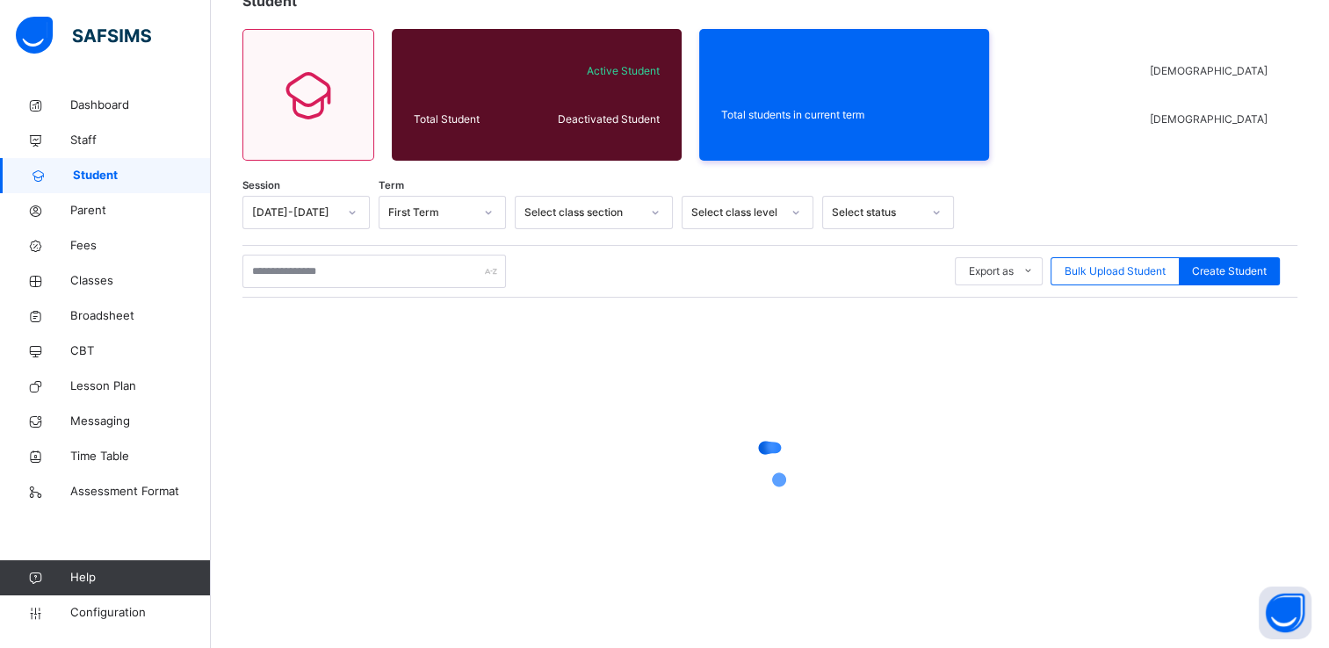
scroll to position [133, 0]
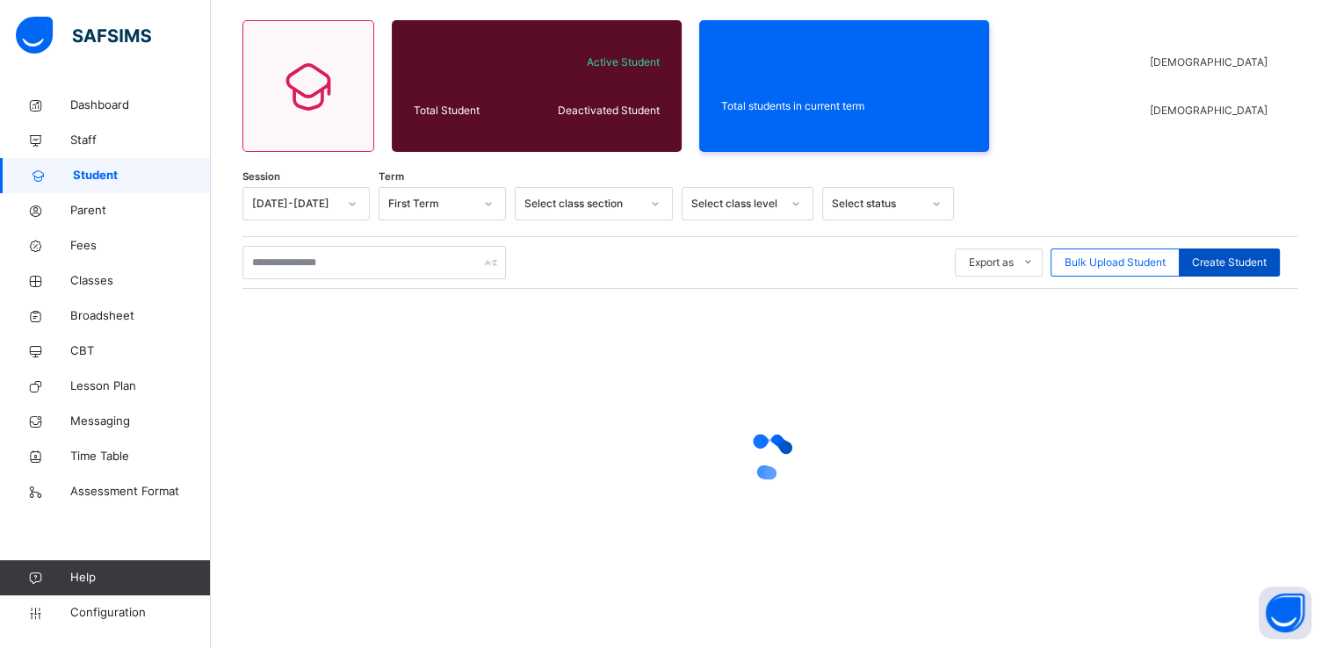
click at [1267, 255] on span "Create Student" at bounding box center [1229, 263] width 75 height 16
select select "**"
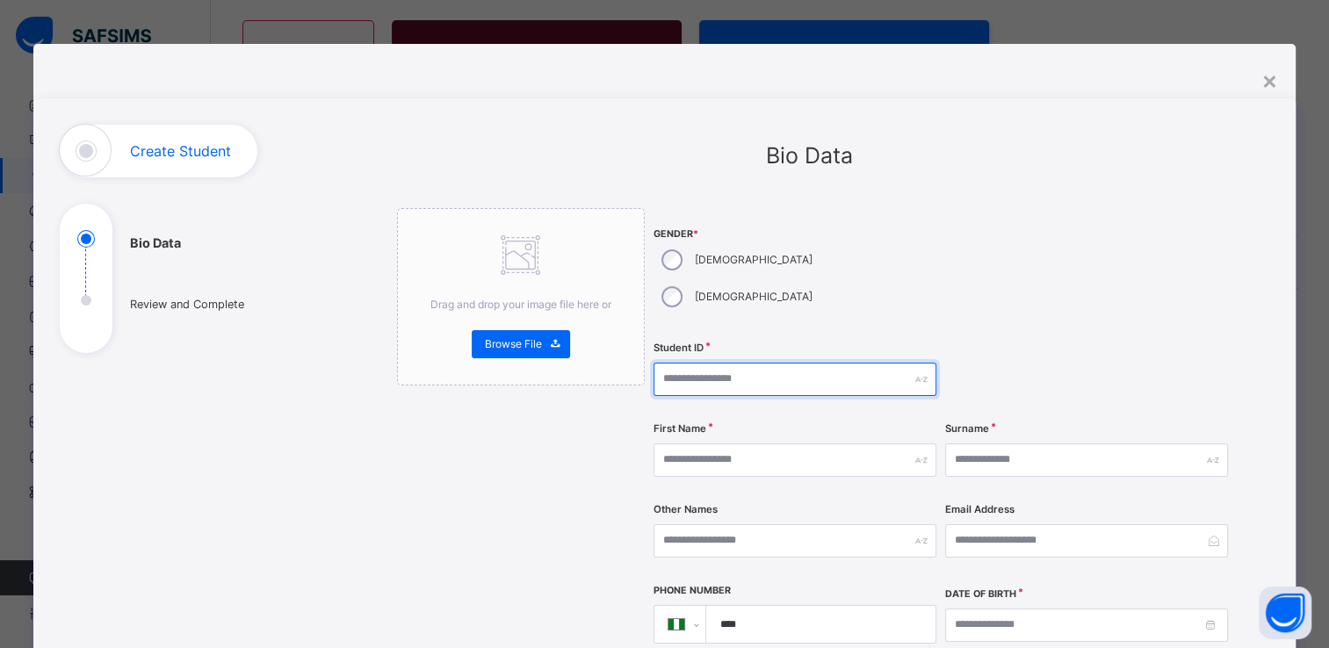
click at [677, 363] on input "text" at bounding box center [795, 379] width 283 height 33
paste input "**********"
type input "**********"
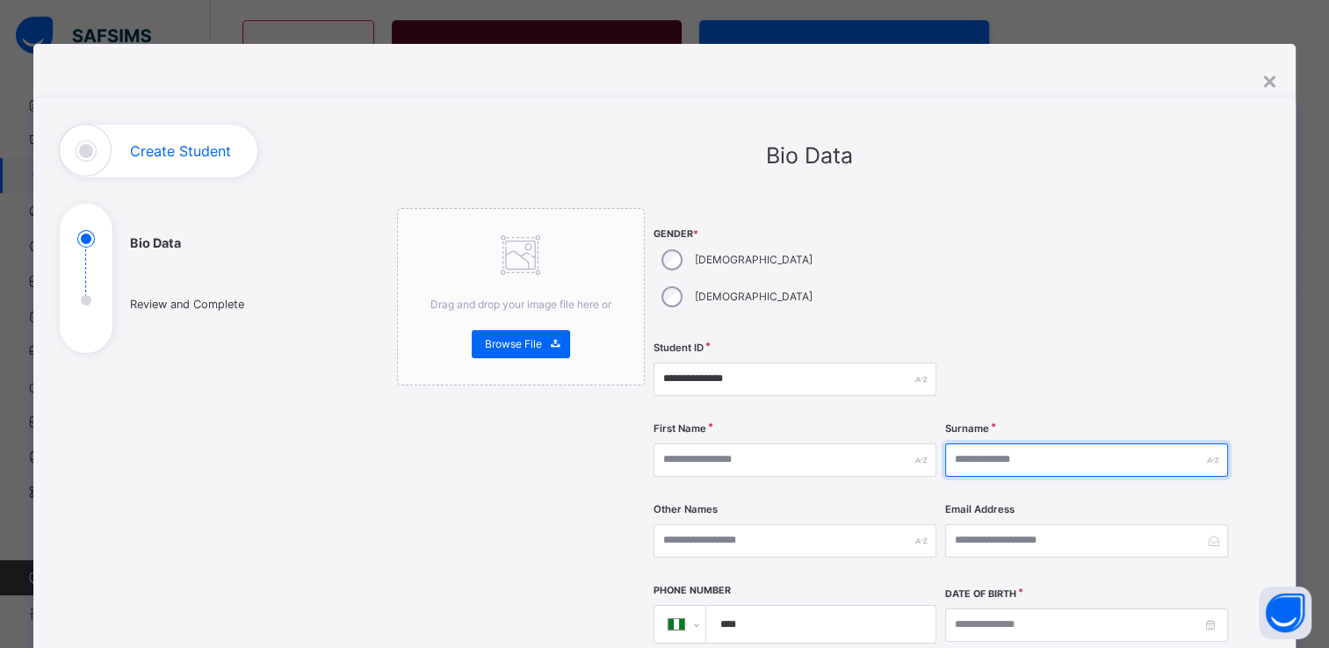
click at [996, 444] on input "text" at bounding box center [1086, 460] width 283 height 33
type input "*****"
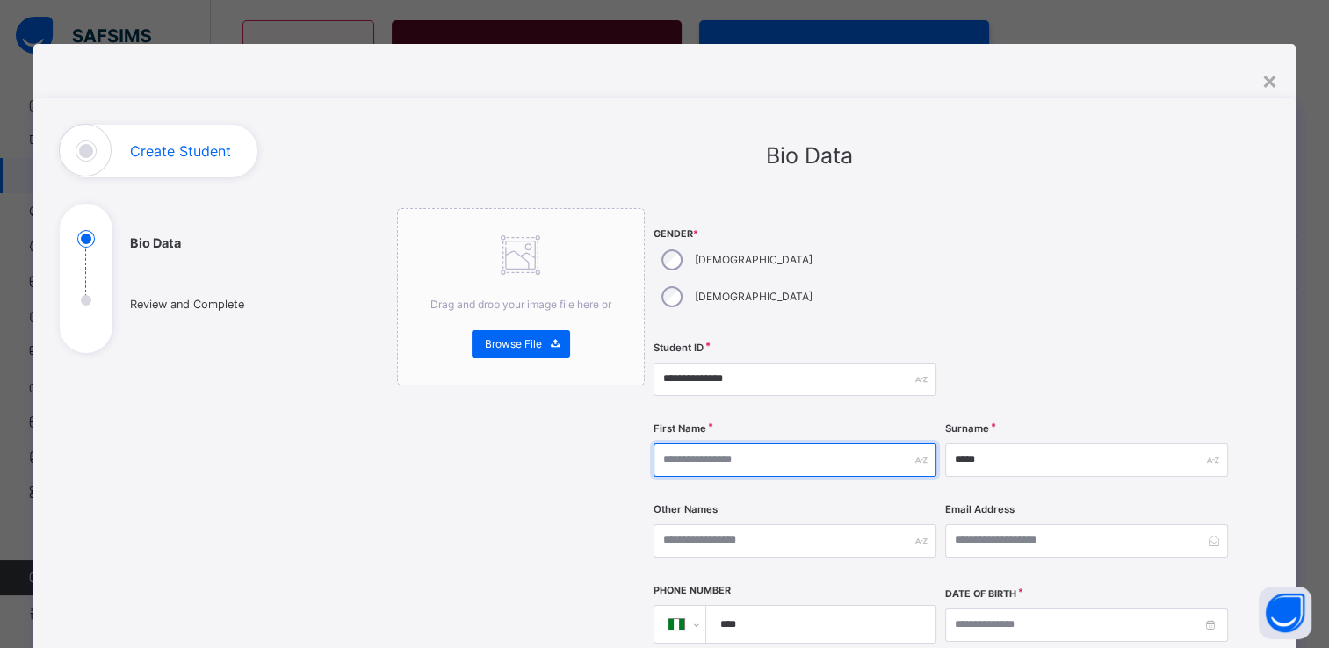
click at [757, 444] on input "text" at bounding box center [795, 460] width 283 height 33
type input "*******"
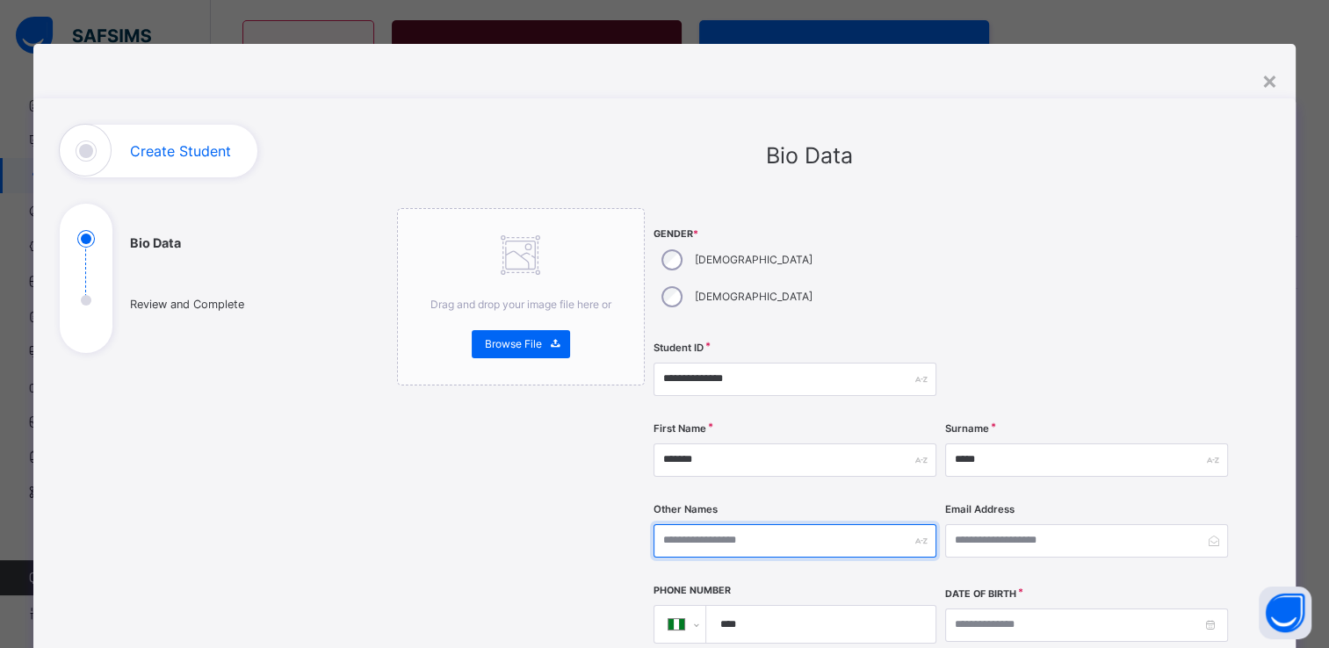
click at [719, 525] on input "text" at bounding box center [795, 541] width 283 height 33
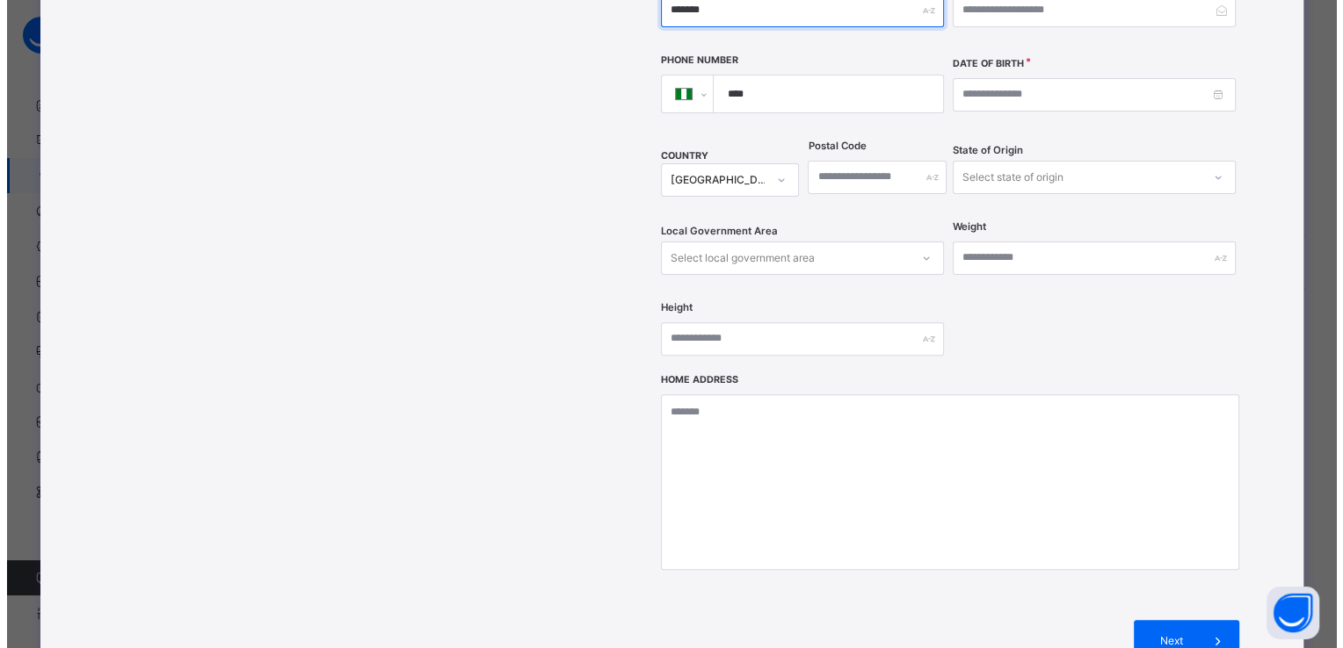
scroll to position [541, 0]
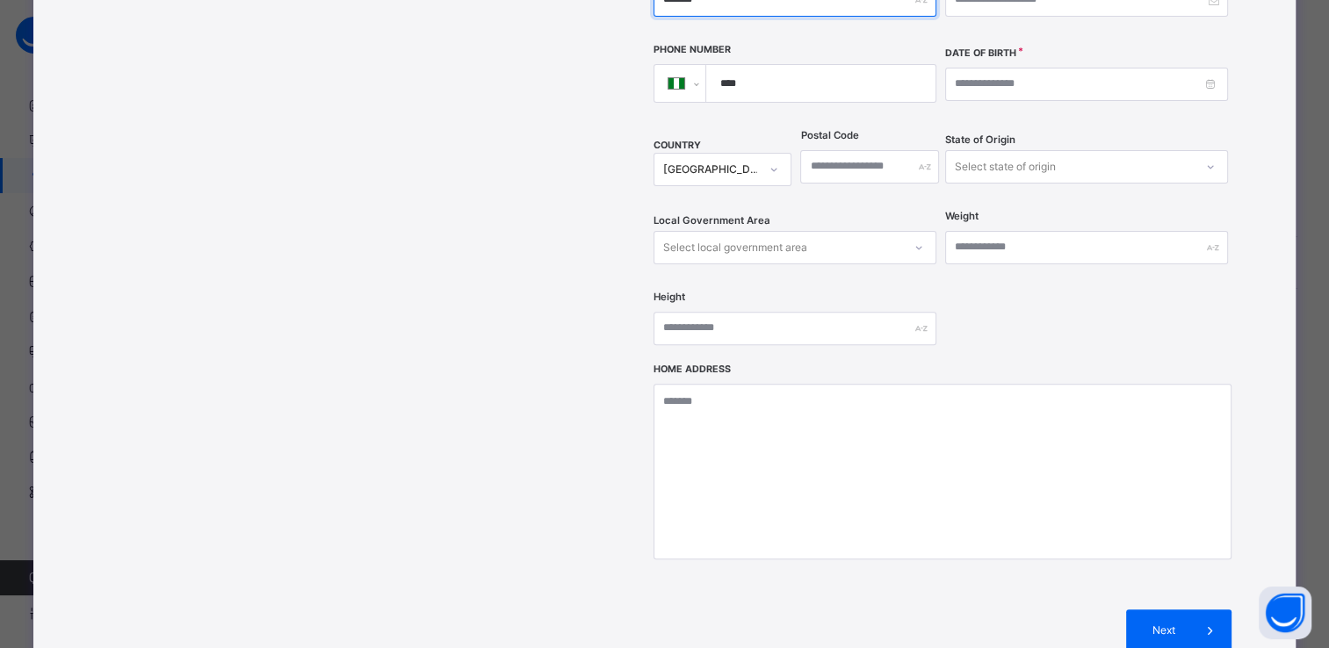
type input "*******"
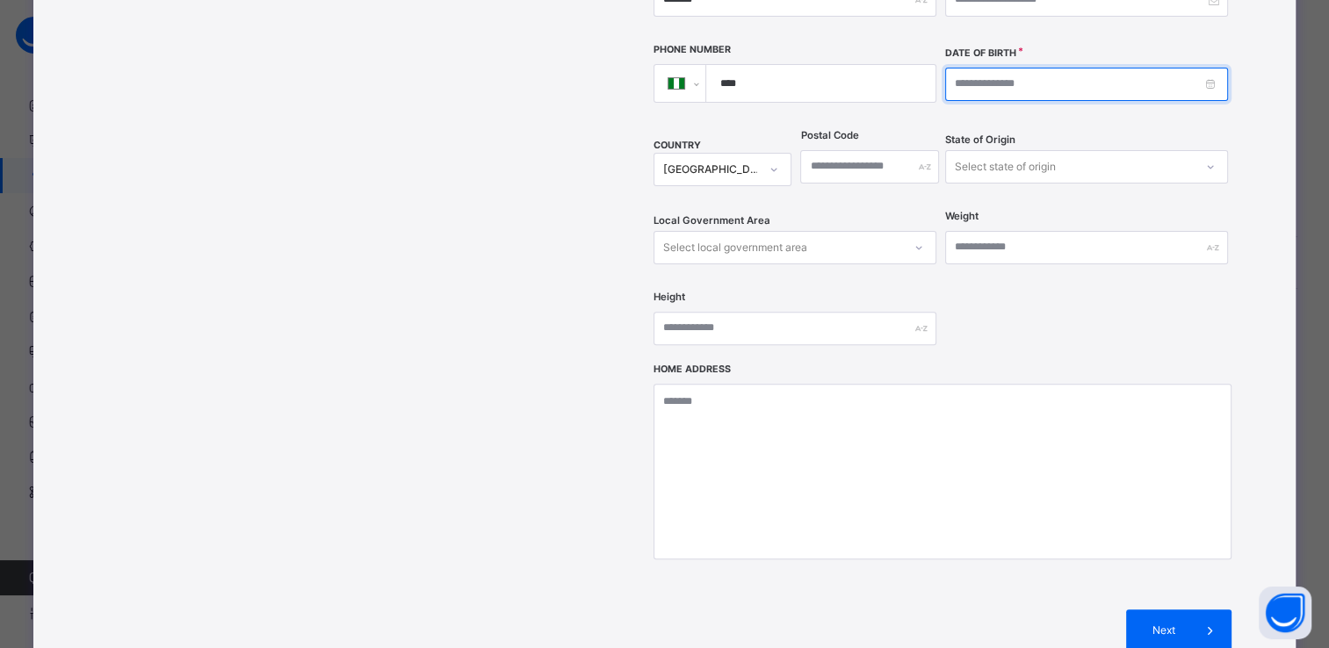
click at [972, 68] on input at bounding box center [1086, 84] width 283 height 33
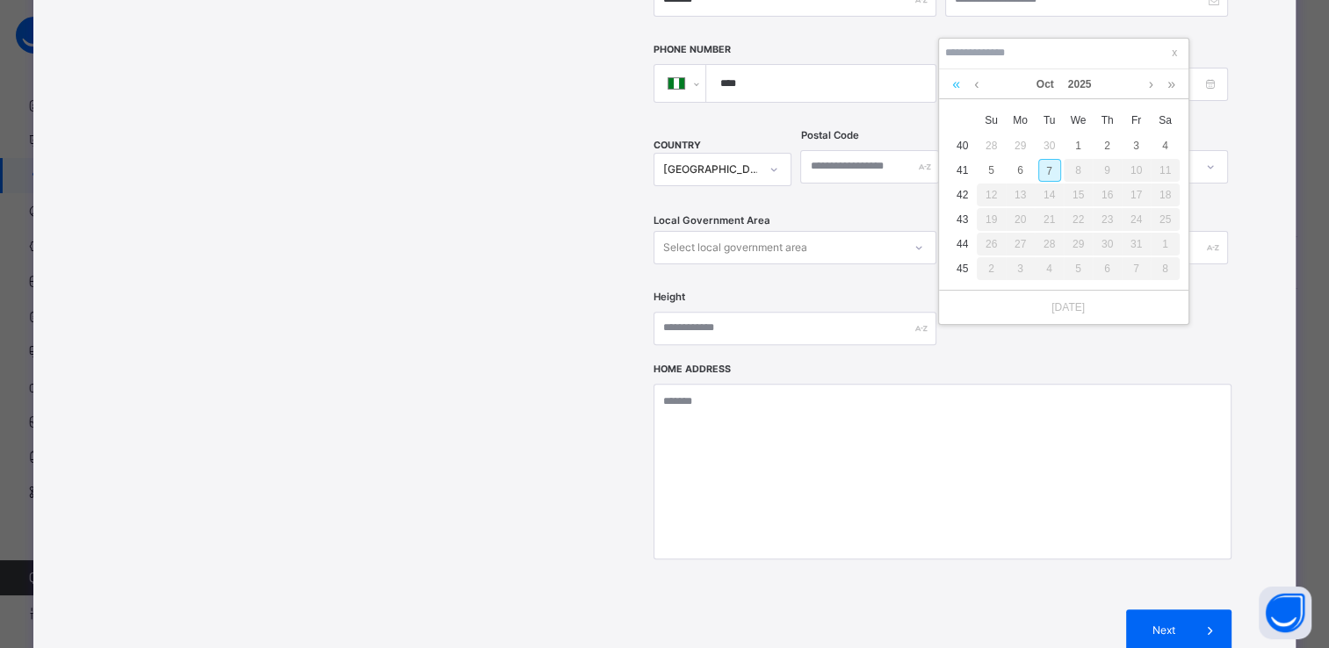
click at [952, 83] on link at bounding box center [956, 84] width 17 height 30
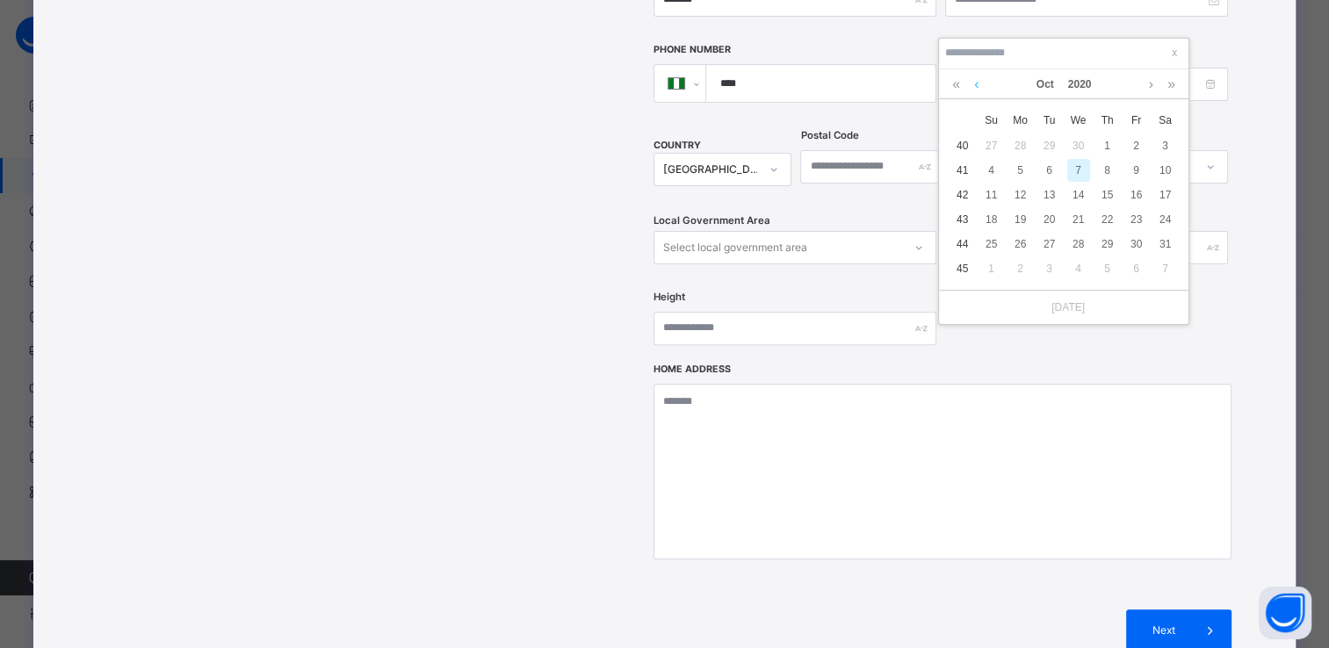
click at [974, 86] on link at bounding box center [976, 84] width 13 height 30
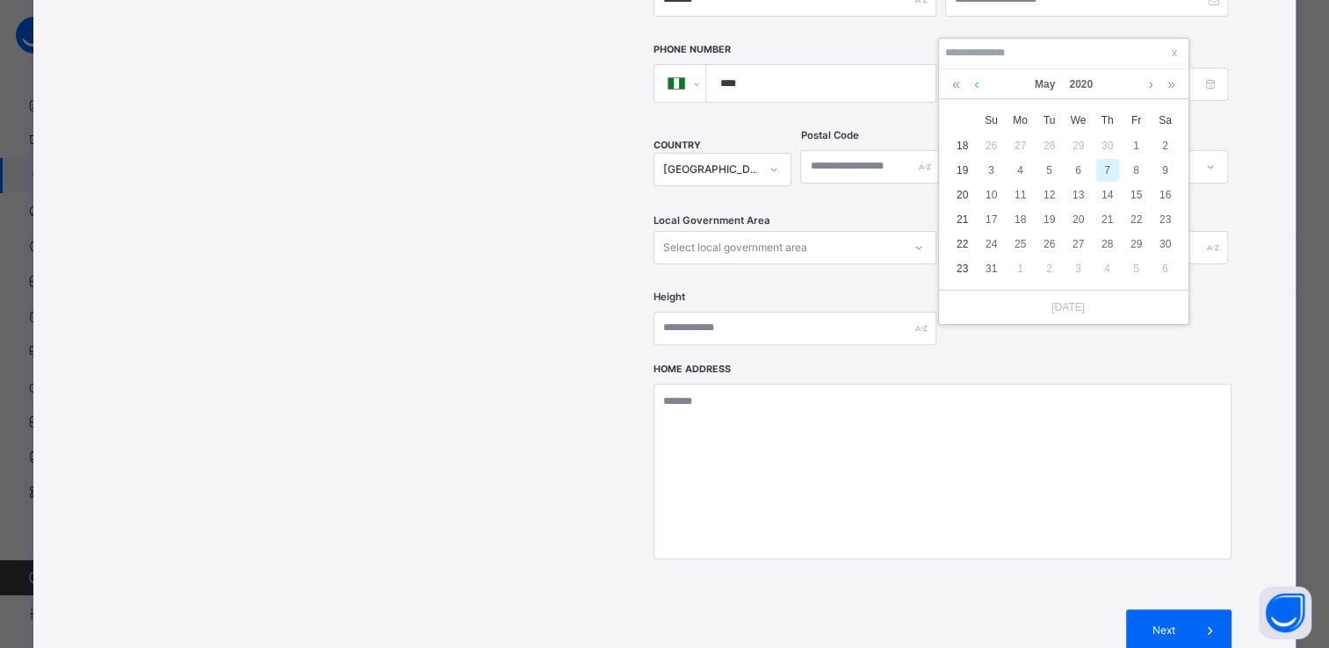
click at [974, 86] on link at bounding box center [976, 84] width 13 height 30
click at [1132, 197] on div "20" at bounding box center [1137, 195] width 23 height 23
type input "**********"
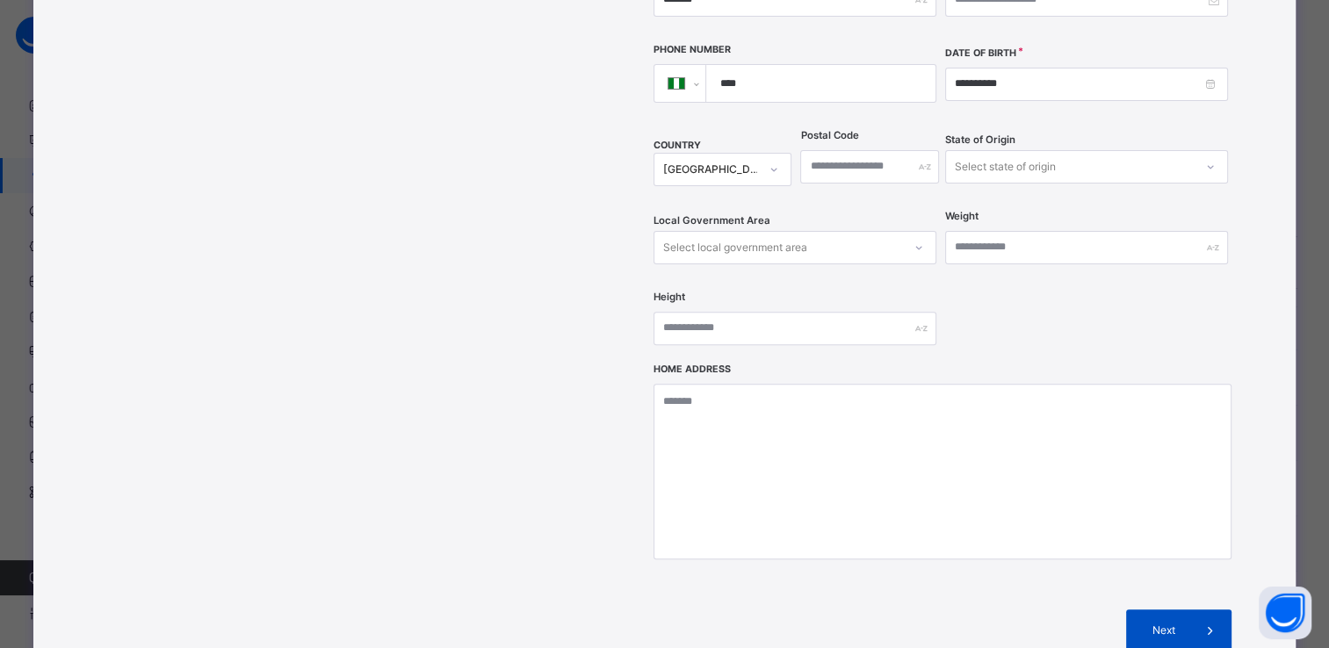
click at [1206, 620] on icon at bounding box center [1209, 630] width 19 height 21
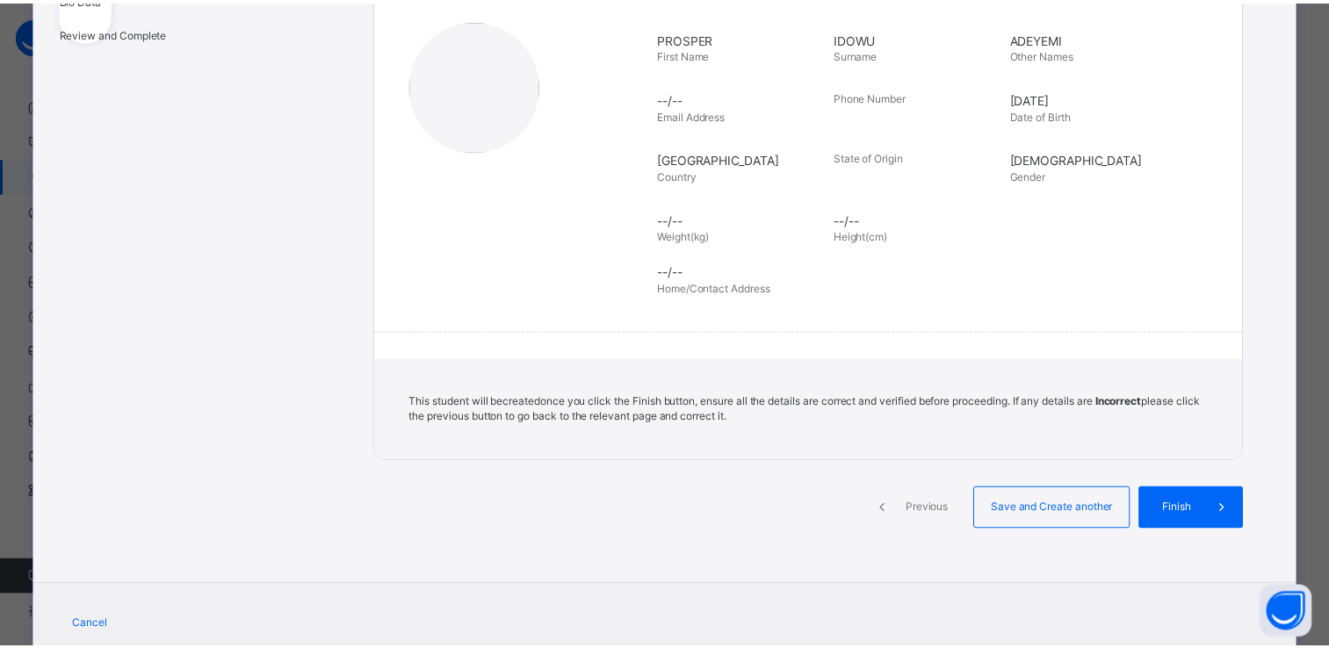
scroll to position [242, 0]
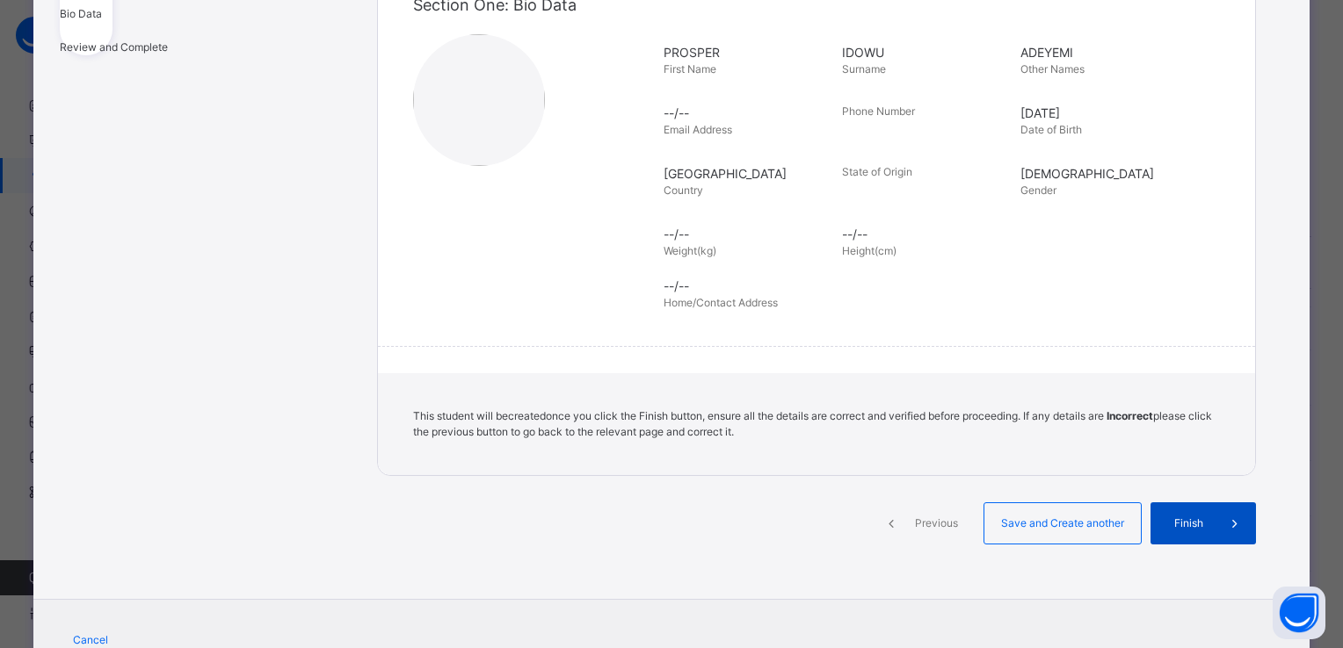
click at [1225, 520] on icon at bounding box center [1234, 523] width 19 height 21
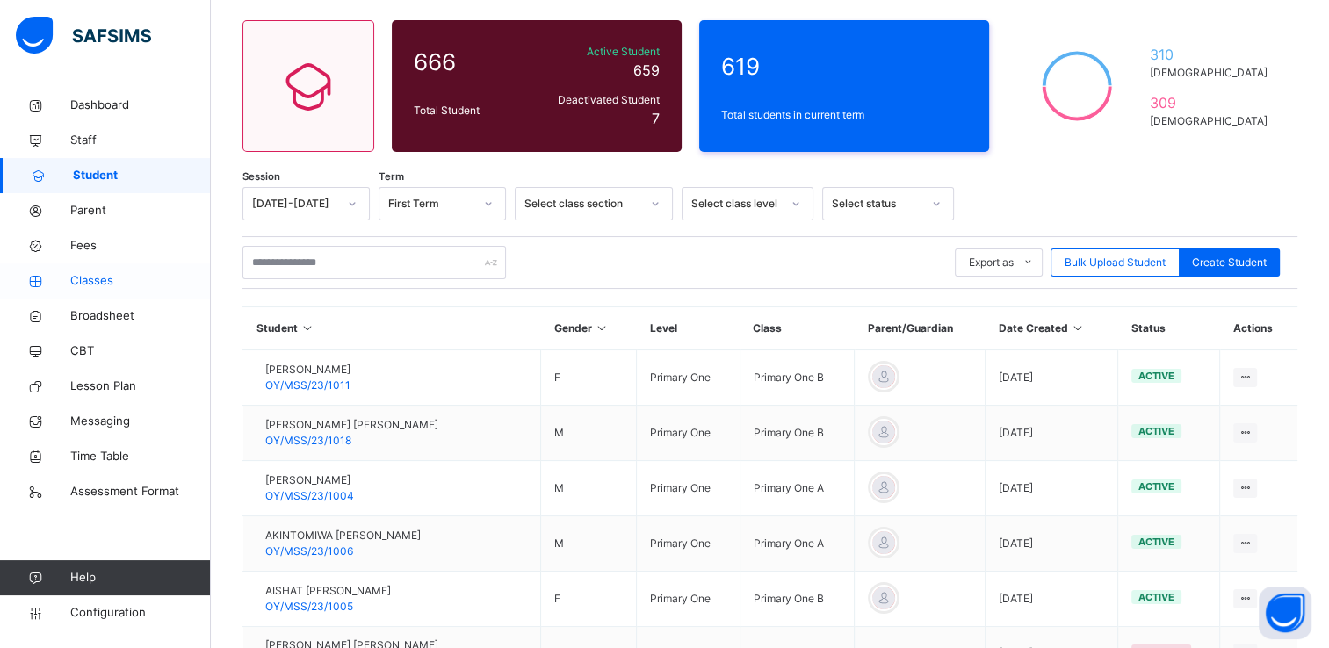
click at [102, 283] on span "Classes" at bounding box center [140, 281] width 141 height 18
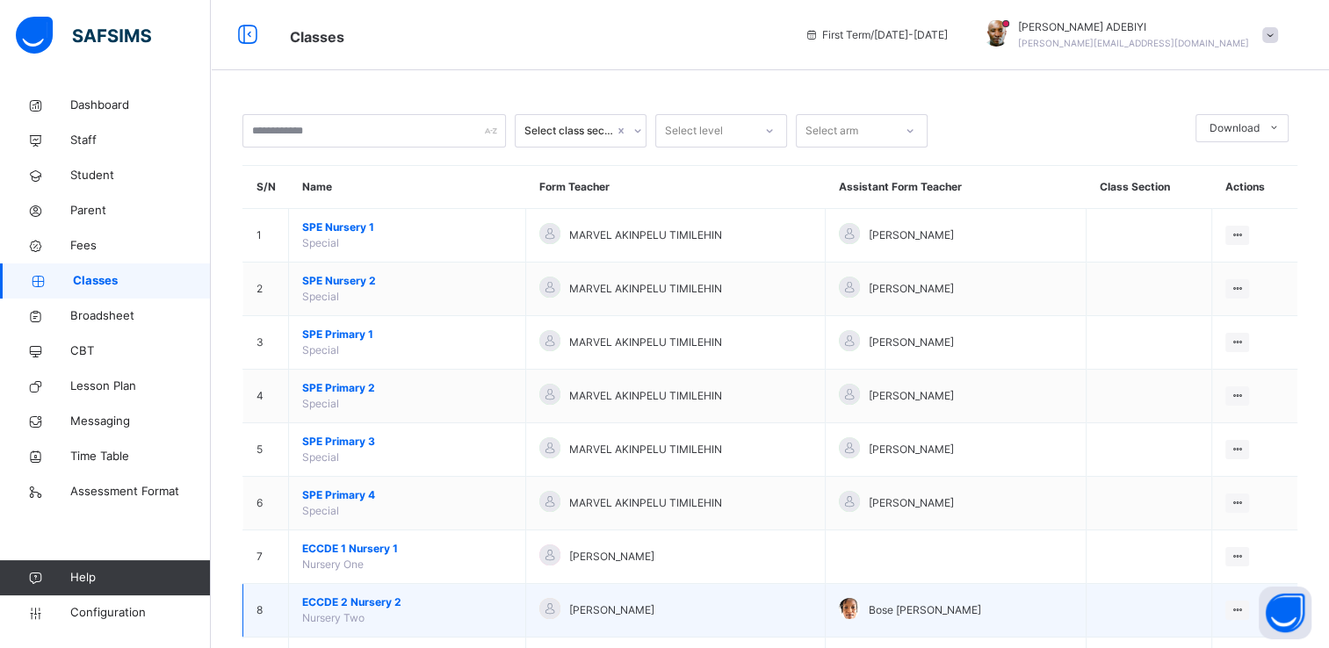
click at [344, 600] on span "ECCDE 2 Nursery 2" at bounding box center [407, 603] width 210 height 16
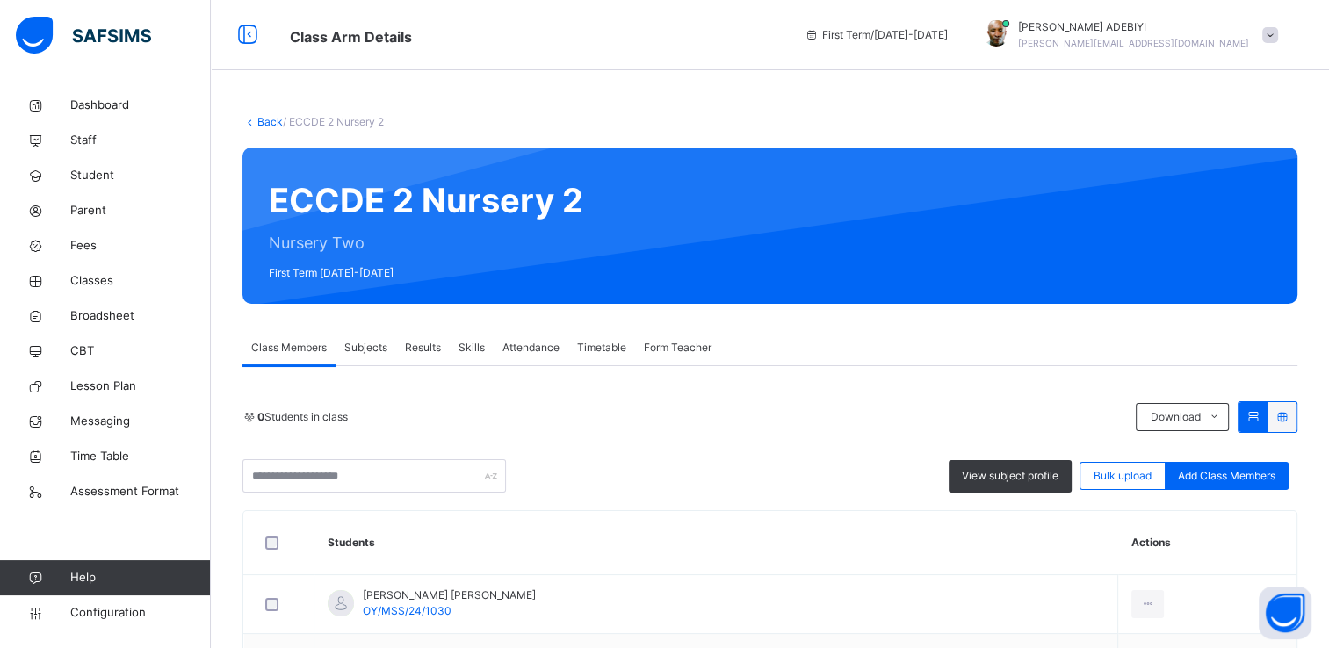
drag, startPoint x: 830, startPoint y: 349, endPoint x: 1216, endPoint y: 343, distance: 385.8
click at [1216, 343] on div "Class Members Subjects Results Skills Attendance Timetable Form Teacher" at bounding box center [770, 348] width 1055 height 36
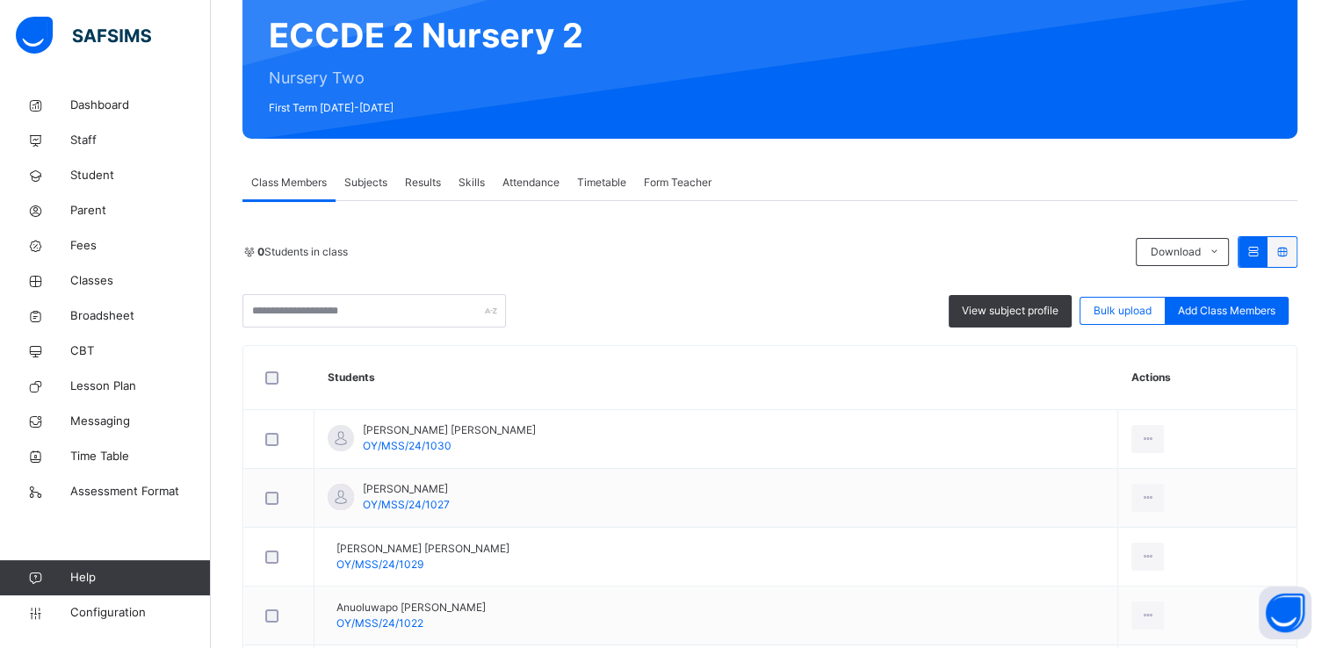
scroll to position [151, 0]
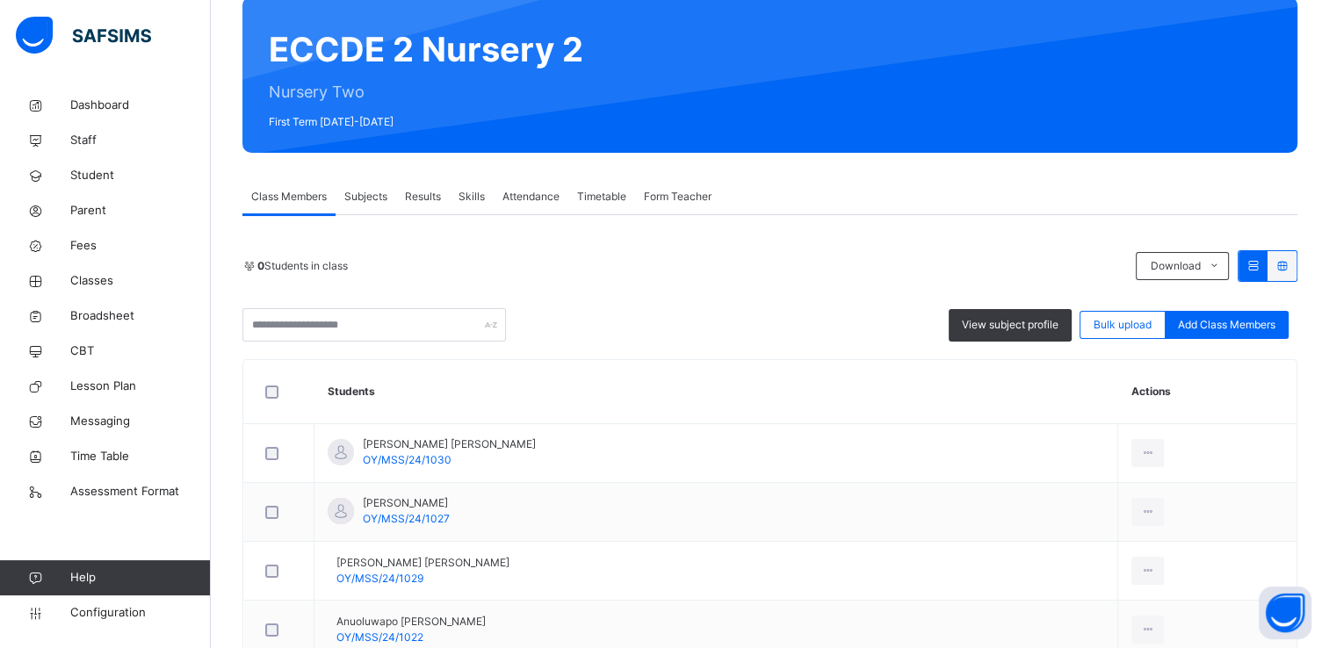
click at [923, 192] on div "Class Members Subjects Results Skills Attendance Timetable Form Teacher" at bounding box center [770, 197] width 1055 height 36
click at [1232, 322] on span "Add Class Members" at bounding box center [1227, 325] width 98 height 16
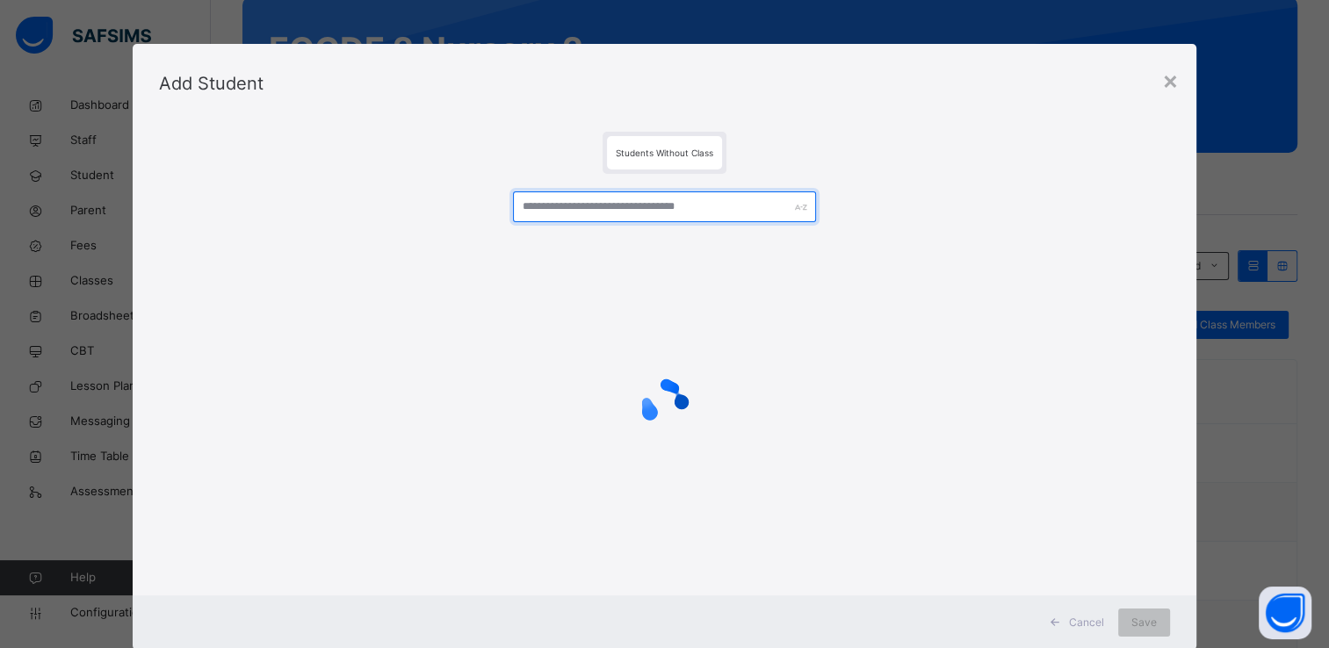
click at [572, 212] on input "text" at bounding box center [664, 207] width 303 height 31
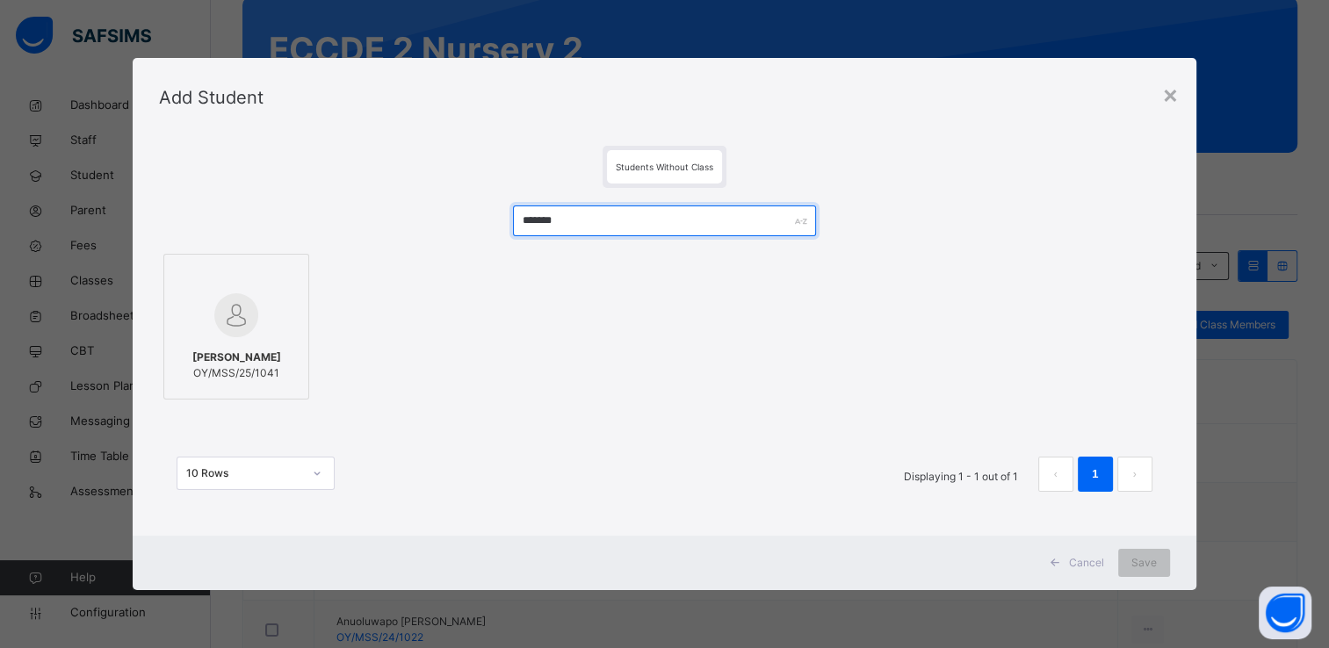
type input "*******"
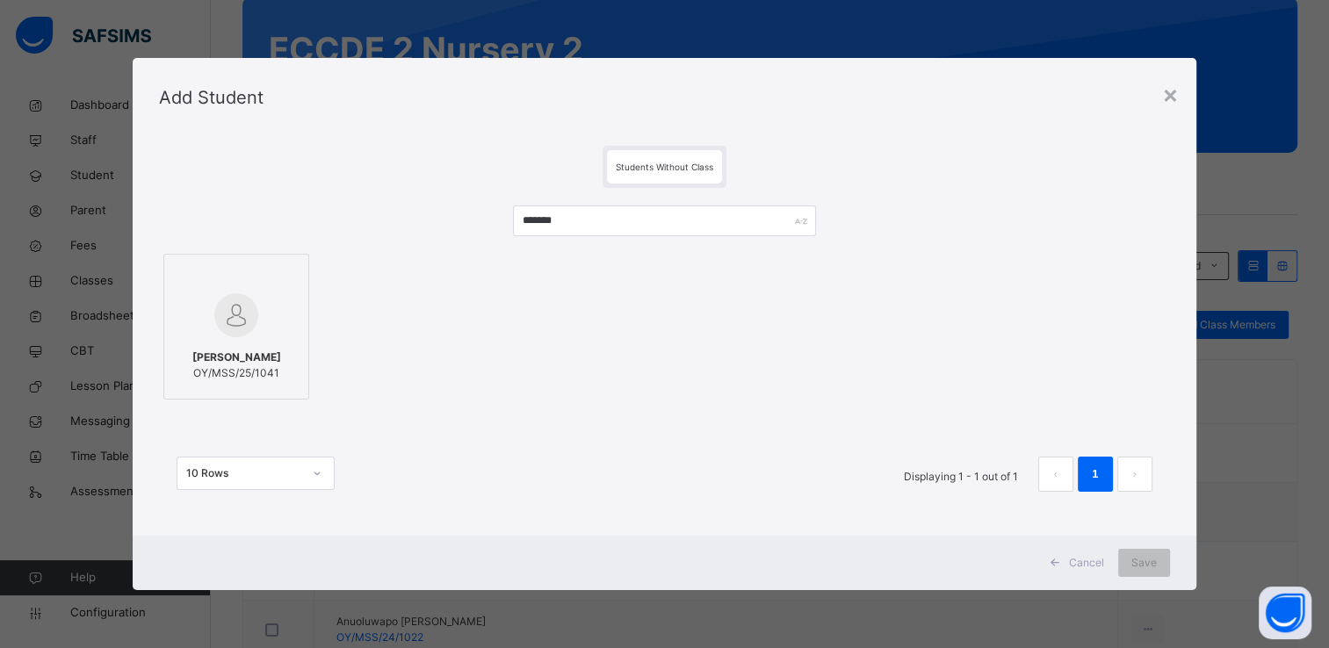
click at [235, 322] on img at bounding box center [236, 315] width 44 height 44
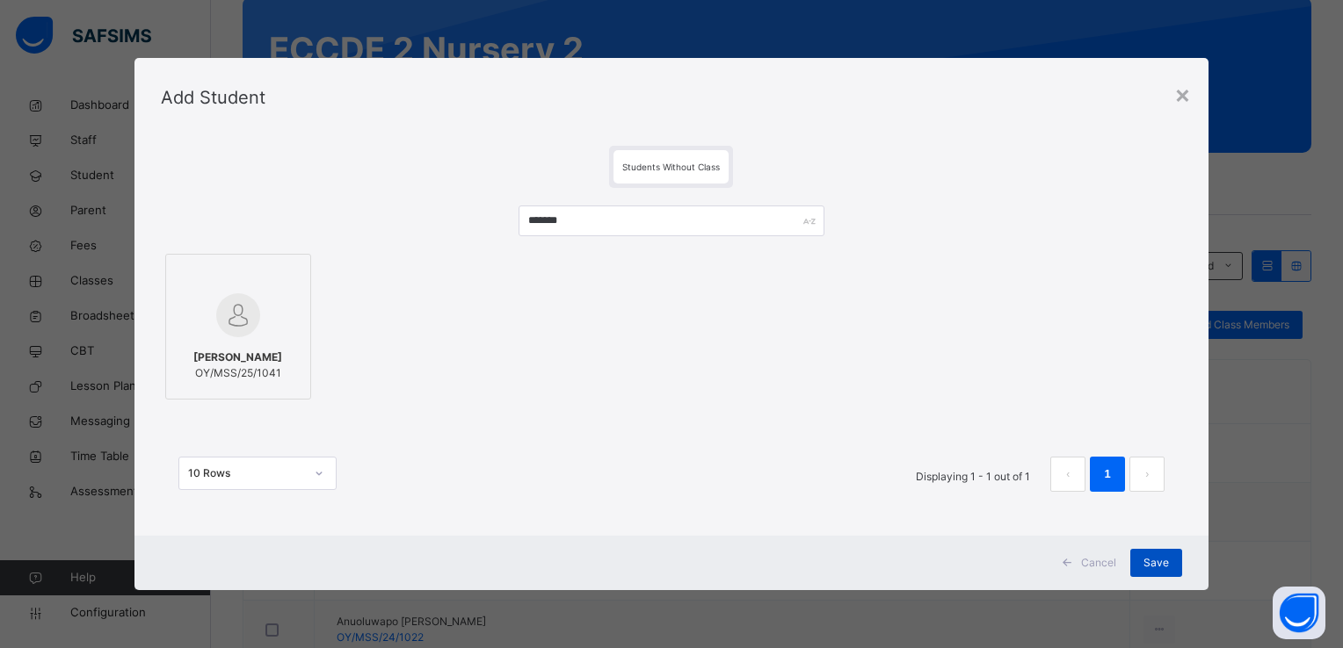
click at [1146, 560] on span "Save" at bounding box center [1155, 563] width 25 height 16
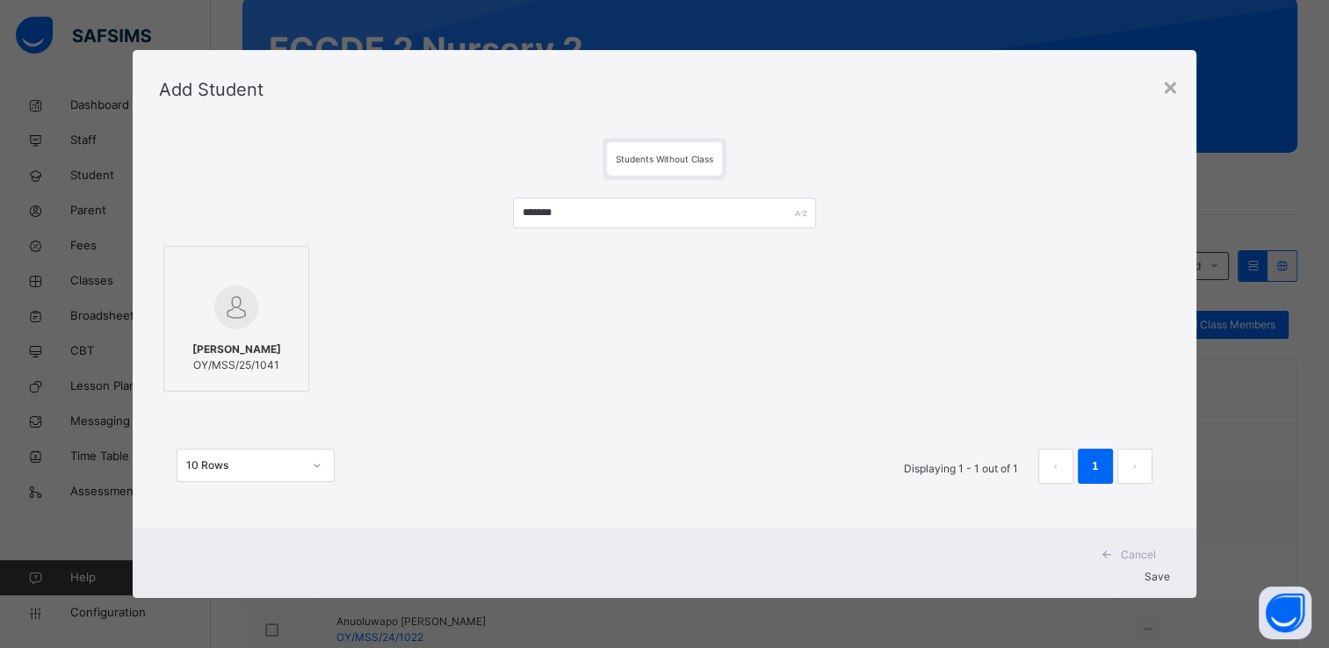
click at [1149, 570] on span "Save" at bounding box center [1157, 576] width 25 height 13
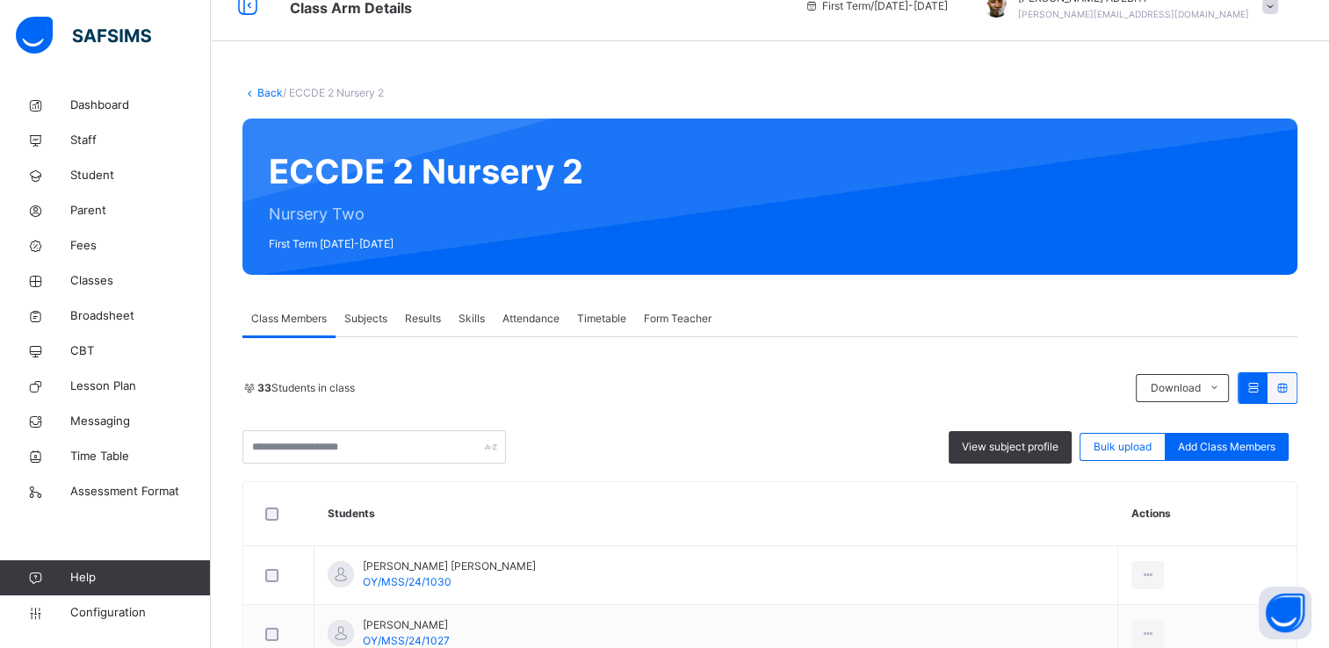
scroll to position [0, 0]
